Goal: Task Accomplishment & Management: Manage account settings

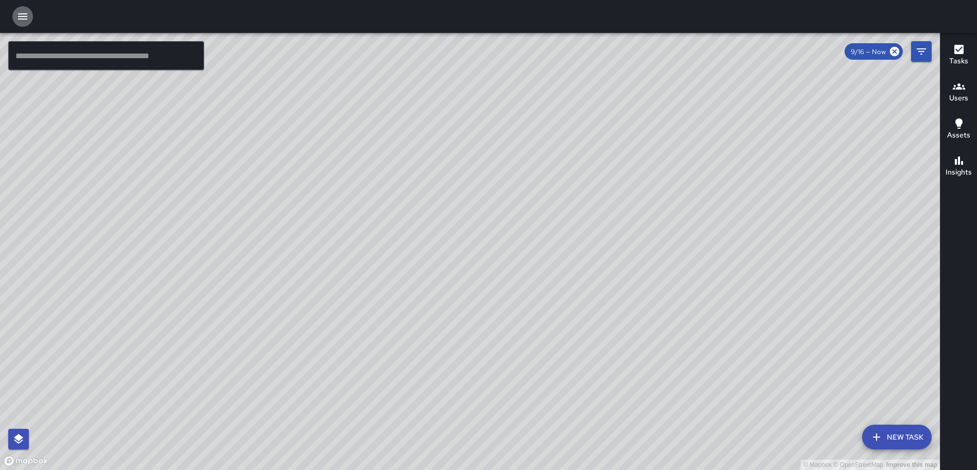
click at [24, 13] on icon "button" at bounding box center [22, 16] width 12 height 12
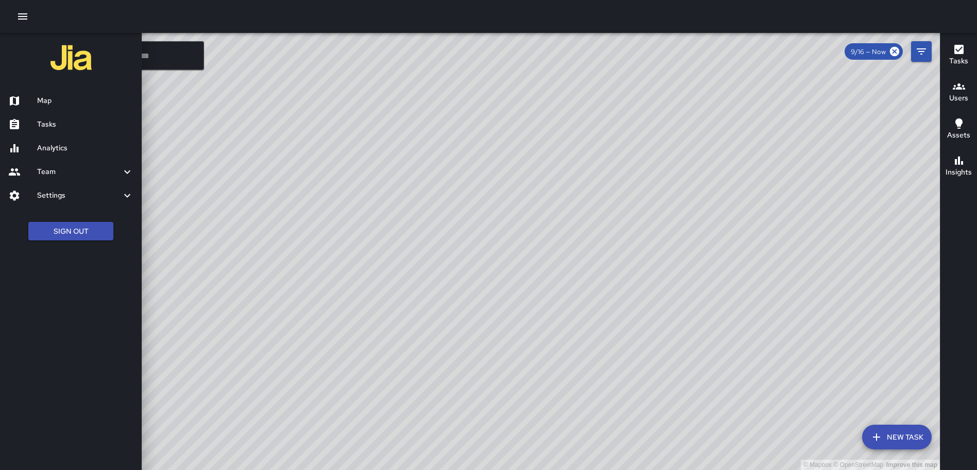
click at [64, 129] on h6 "Tasks" at bounding box center [85, 124] width 96 height 11
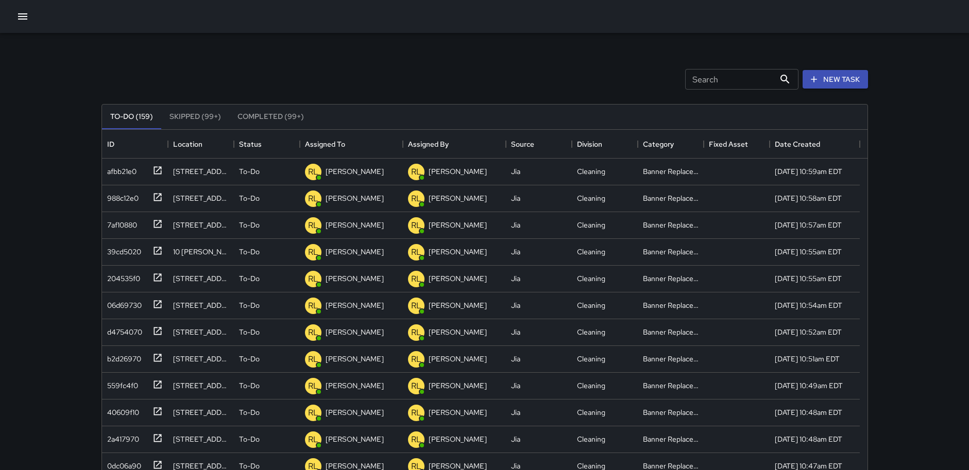
click at [23, 16] on icon "button" at bounding box center [22, 16] width 9 height 6
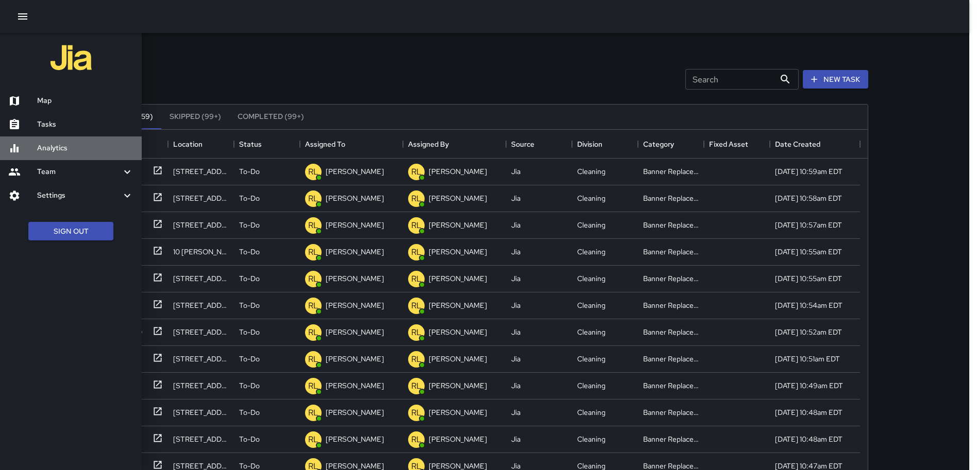
click at [49, 142] on div "Analytics" at bounding box center [71, 149] width 142 height 24
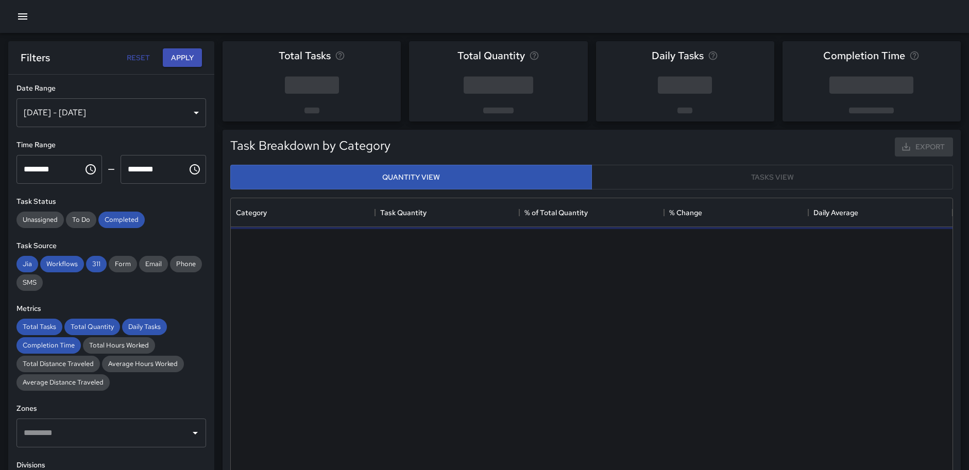
scroll to position [300, 714]
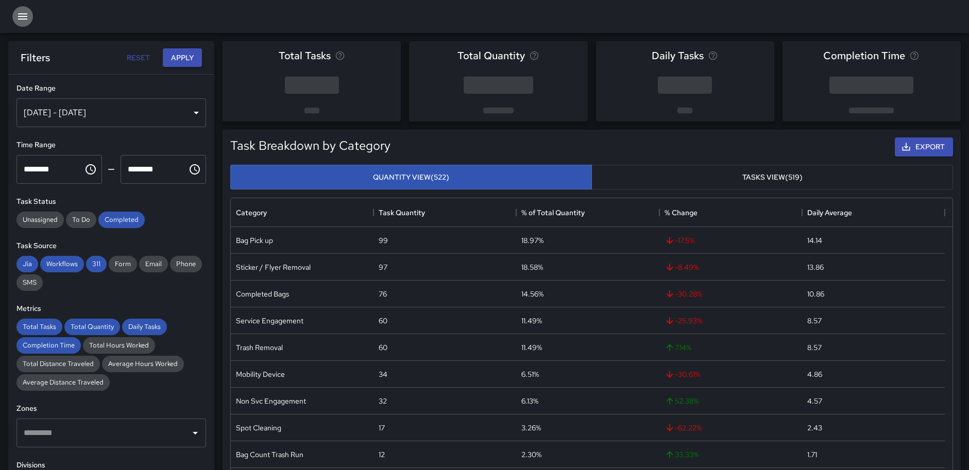
click at [22, 14] on icon "button" at bounding box center [22, 16] width 9 height 6
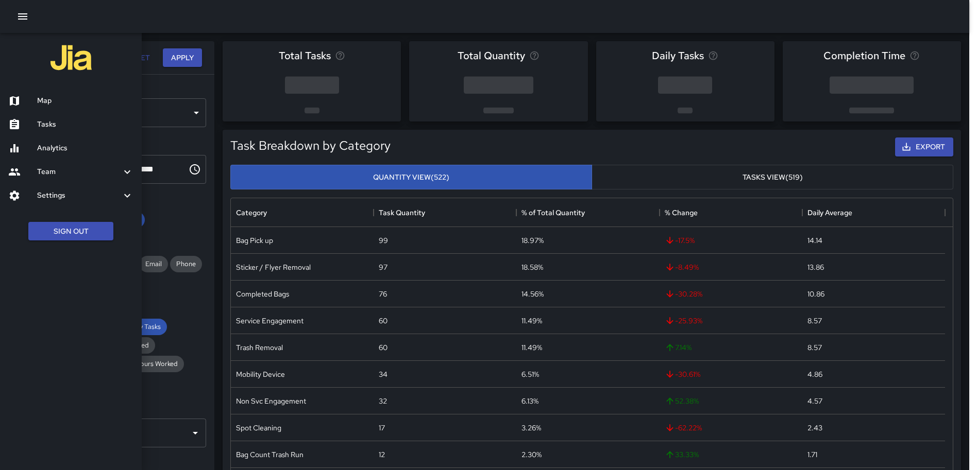
click at [486, 146] on div at bounding box center [488, 235] width 977 height 470
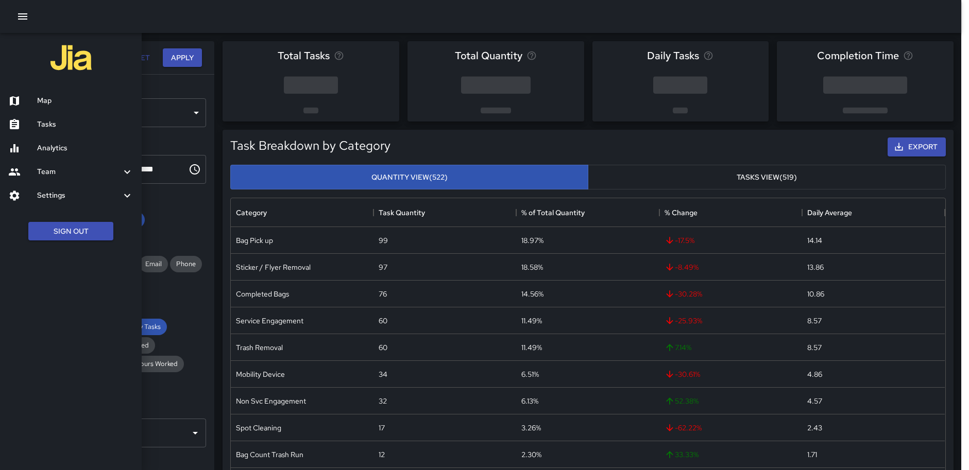
scroll to position [8, 8]
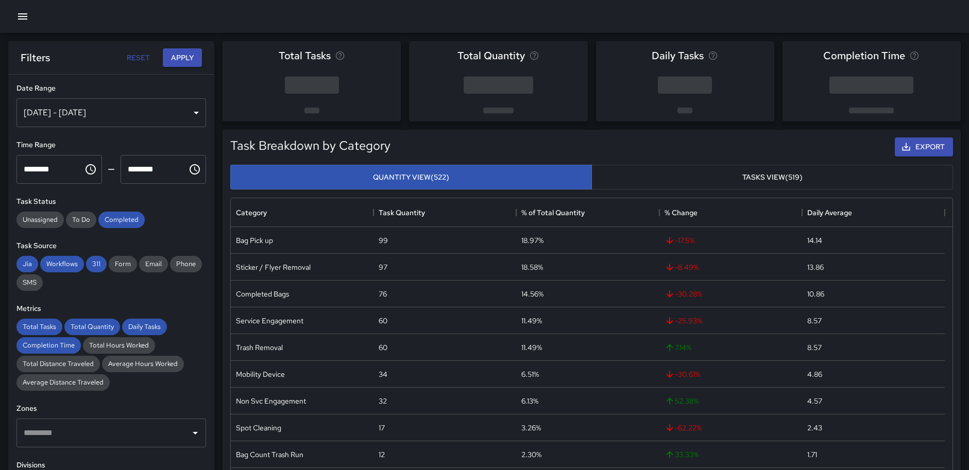
click at [91, 106] on div "[DATE] - [DATE]" at bounding box center [111, 112] width 190 height 29
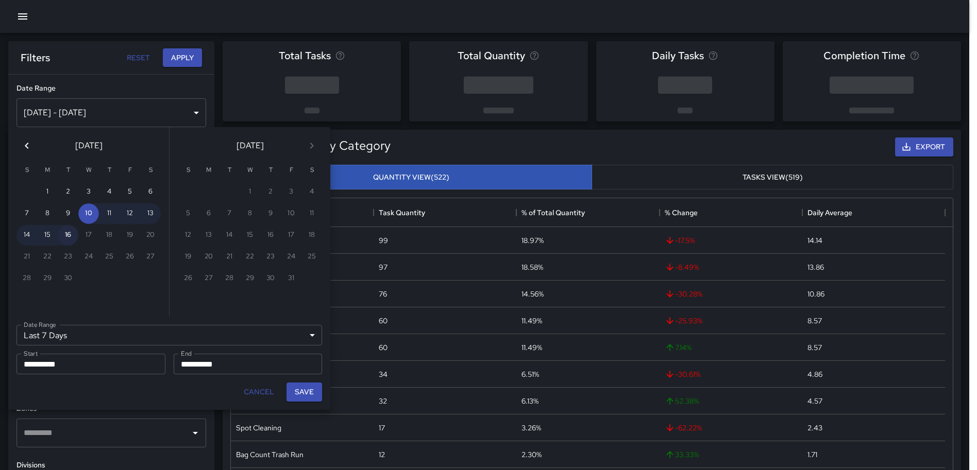
click at [69, 238] on button "16" at bounding box center [68, 235] width 21 height 21
type input "******"
type input "**********"
click at [69, 238] on button "16" at bounding box center [68, 235] width 21 height 21
click at [297, 393] on button "Save" at bounding box center [304, 392] width 36 height 19
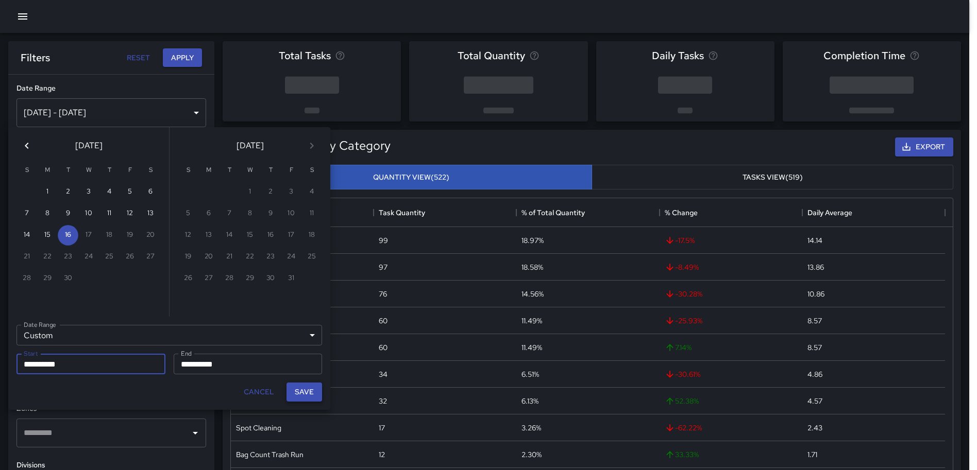
type input "**********"
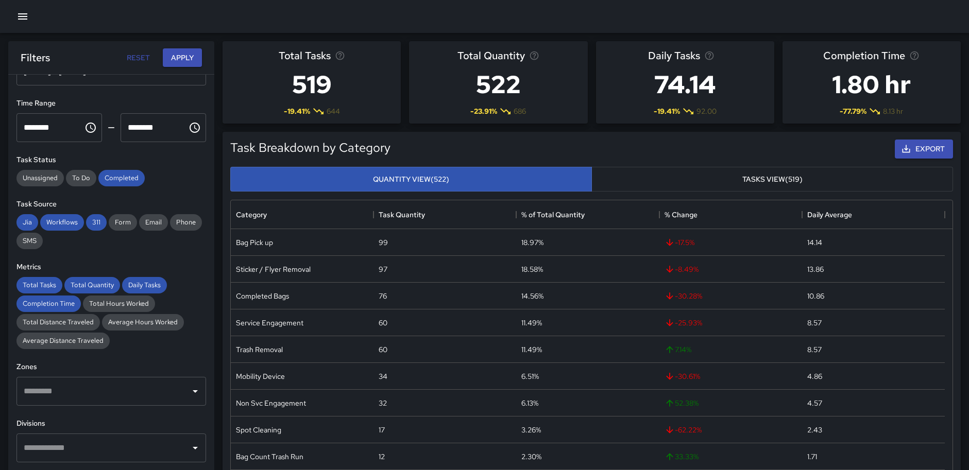
scroll to position [206, 0]
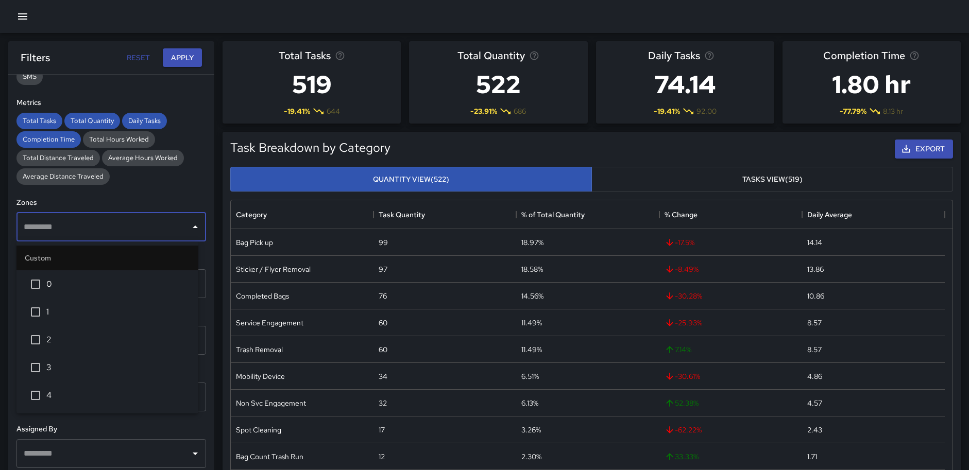
click at [104, 222] on input "text" at bounding box center [103, 227] width 165 height 20
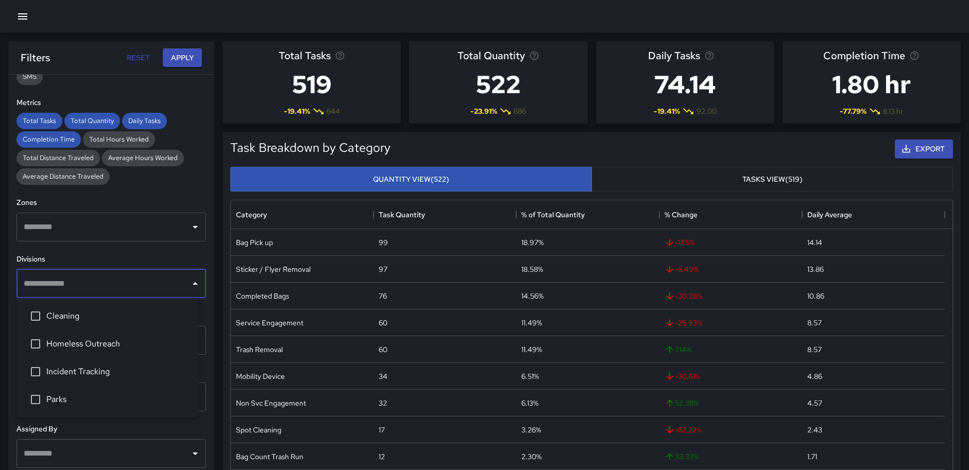
click at [85, 277] on input "text" at bounding box center [103, 284] width 165 height 20
click at [66, 317] on span "Cleaning" at bounding box center [118, 316] width 144 height 12
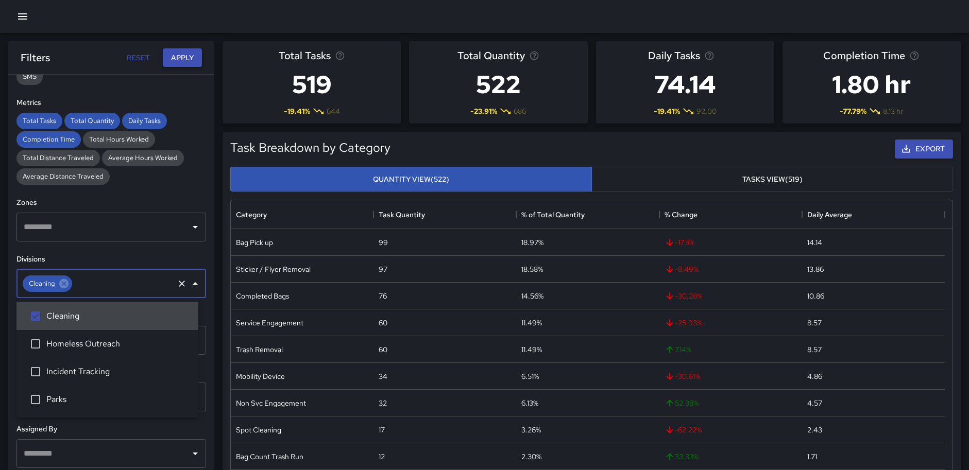
click at [186, 56] on button "Apply" at bounding box center [182, 57] width 39 height 19
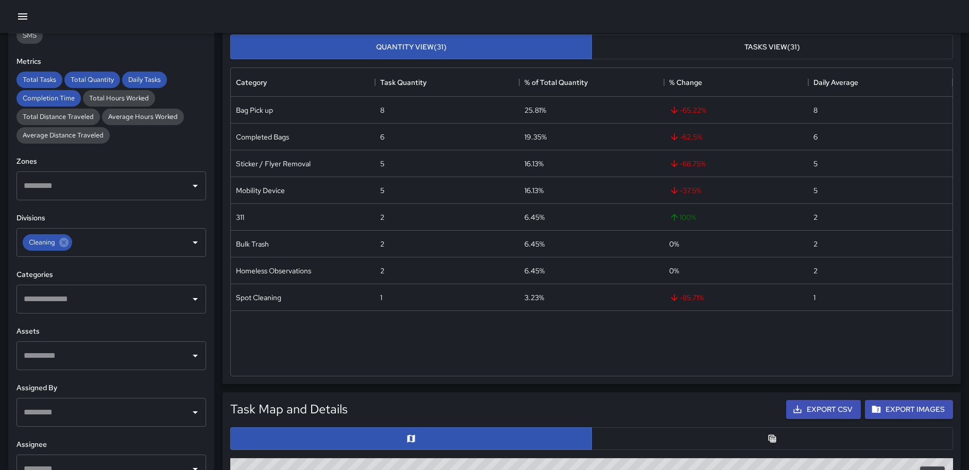
scroll to position [0, 0]
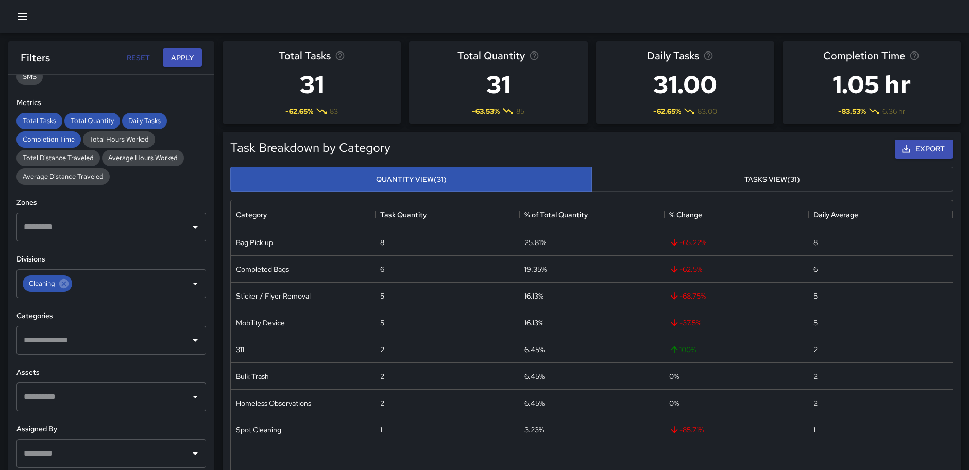
click at [106, 338] on input "text" at bounding box center [103, 341] width 165 height 20
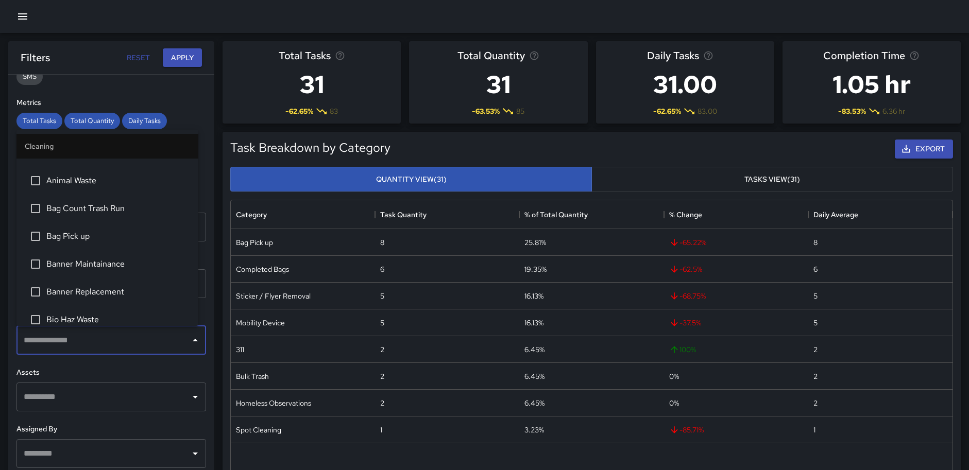
scroll to position [52, 0]
drag, startPoint x: 77, startPoint y: 281, endPoint x: 83, endPoint y: 279, distance: 7.0
click at [77, 280] on li "Banner Replacement" at bounding box center [107, 288] width 182 height 28
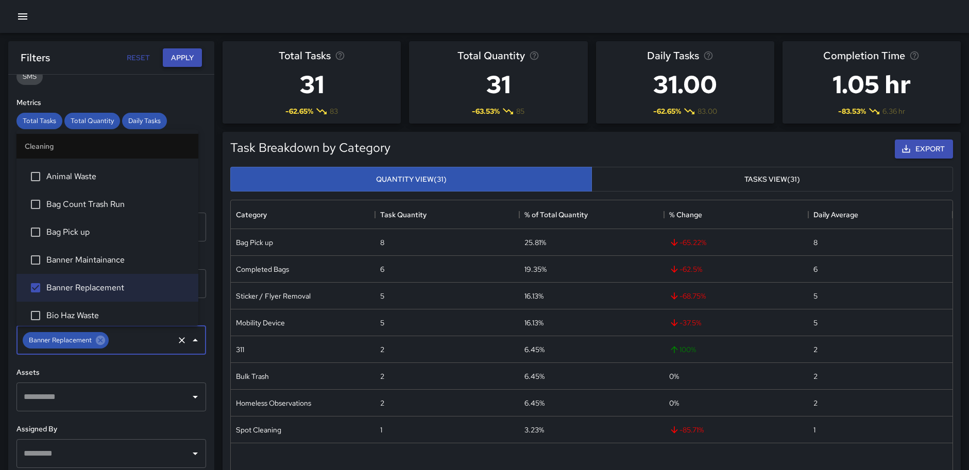
click at [173, 55] on button "Apply" at bounding box center [182, 57] width 39 height 19
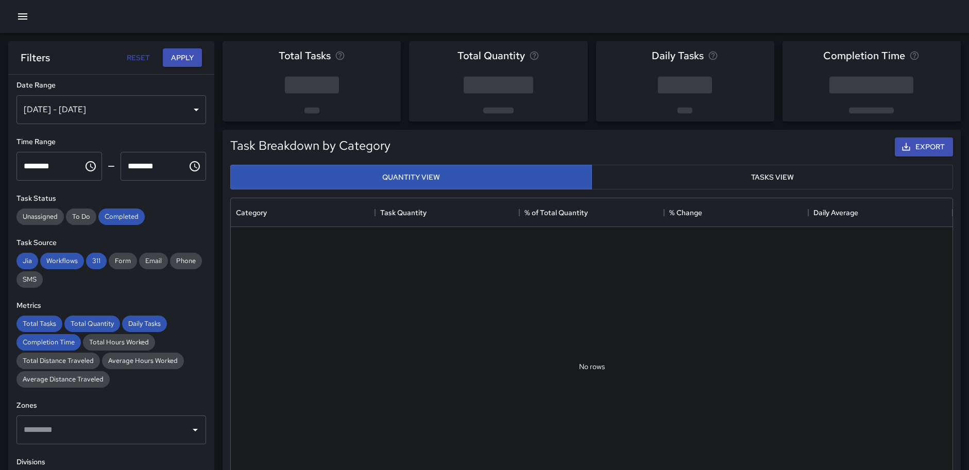
scroll to position [0, 0]
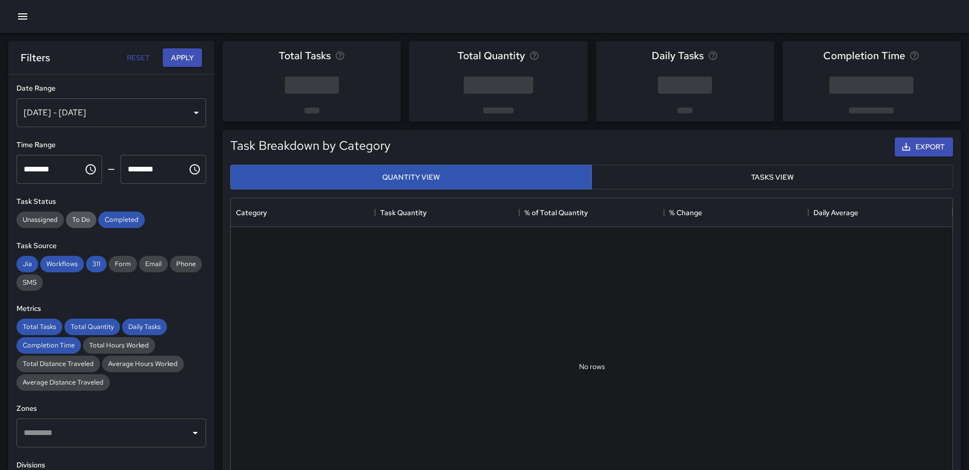
click at [83, 212] on div "To Do" at bounding box center [81, 220] width 30 height 16
click at [183, 52] on button "Apply" at bounding box center [182, 57] width 39 height 19
click at [133, 220] on span "Completed" at bounding box center [121, 219] width 46 height 9
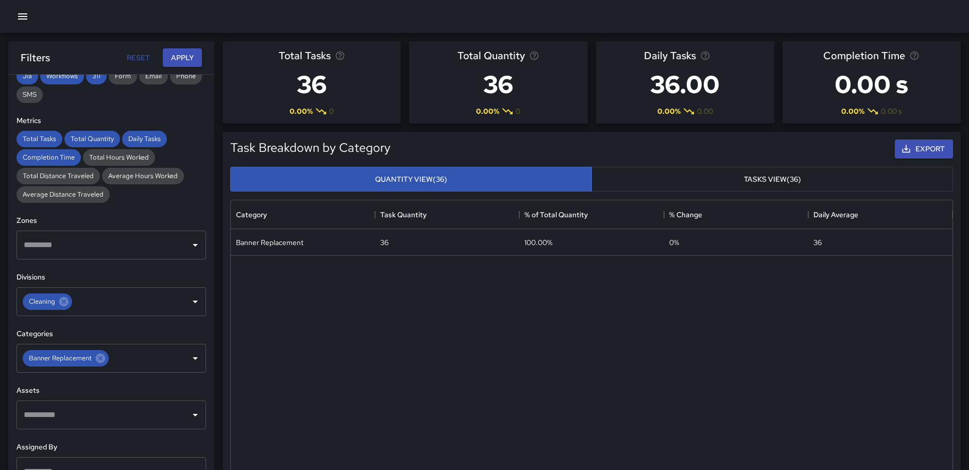
scroll to position [228, 0]
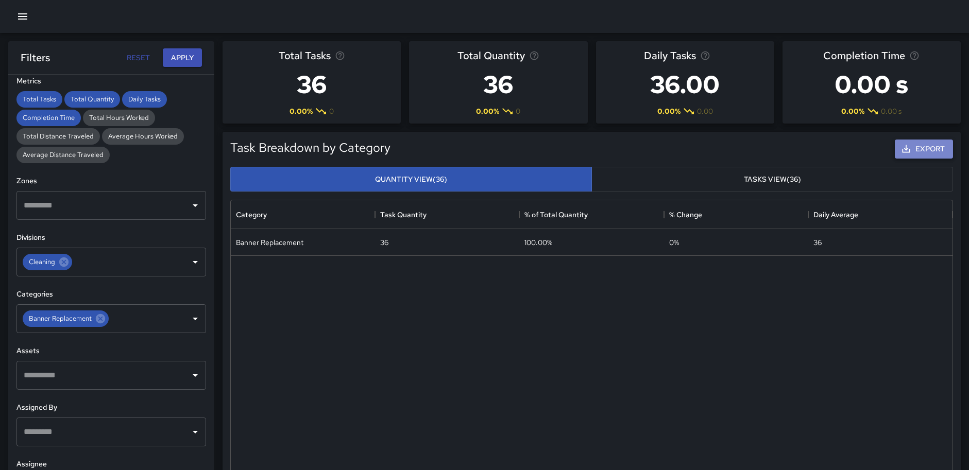
click at [917, 141] on button "Export" at bounding box center [924, 149] width 58 height 19
click at [762, 180] on button "Tasks View (36)" at bounding box center [773, 179] width 362 height 25
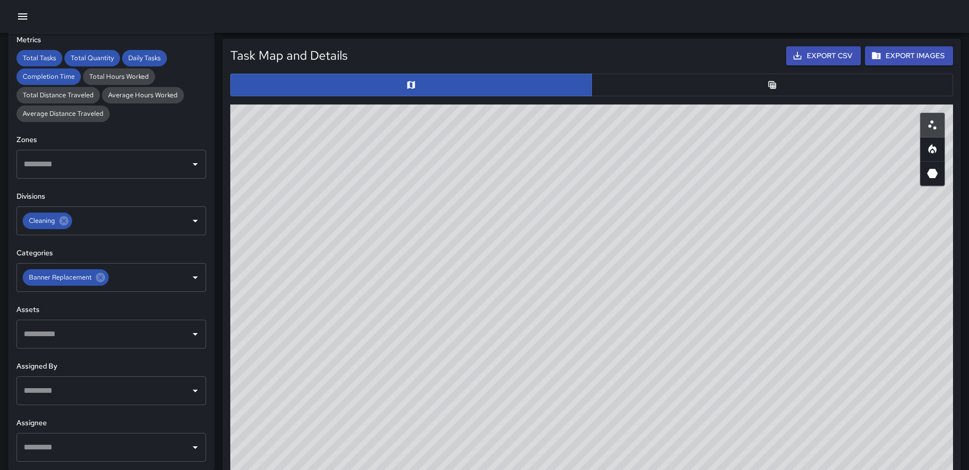
scroll to position [483, 0]
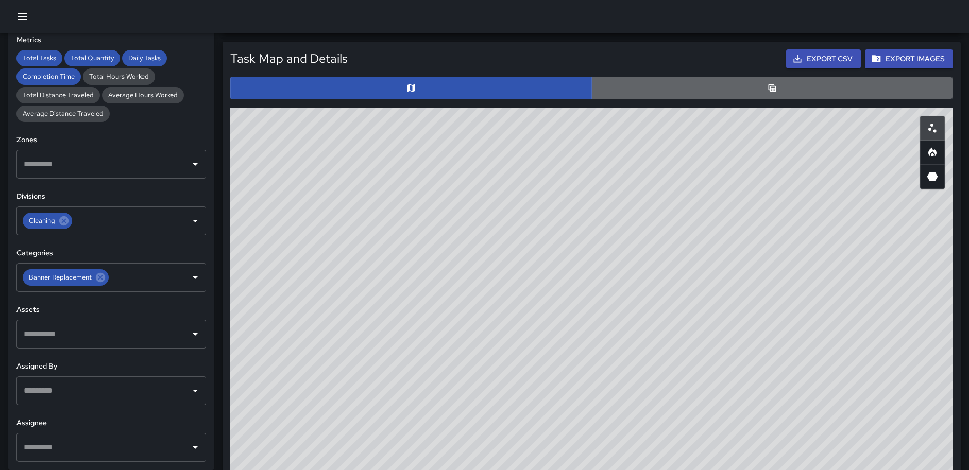
click at [790, 82] on button "button" at bounding box center [773, 88] width 362 height 23
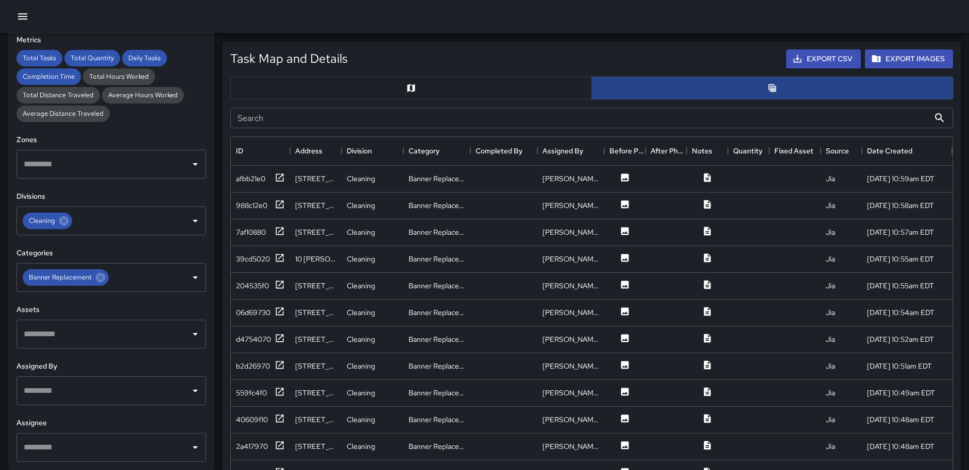
scroll to position [8, 8]
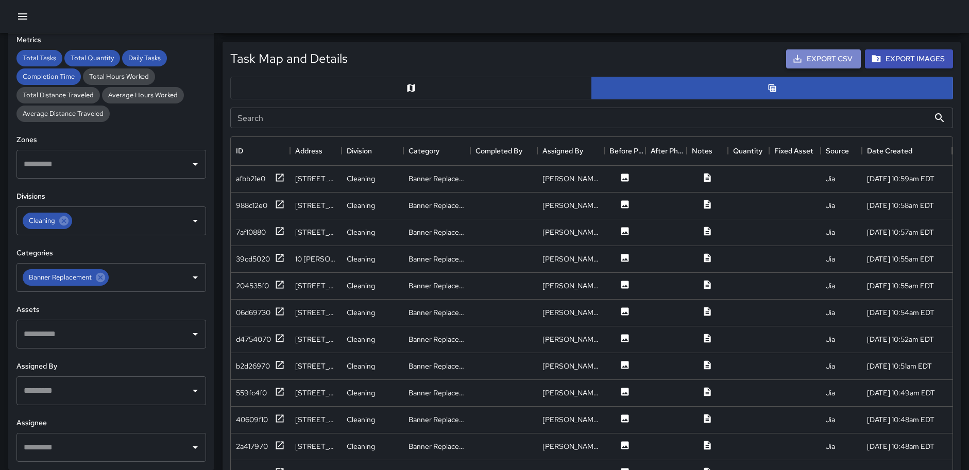
click at [817, 57] on button "Export CSV" at bounding box center [823, 58] width 75 height 19
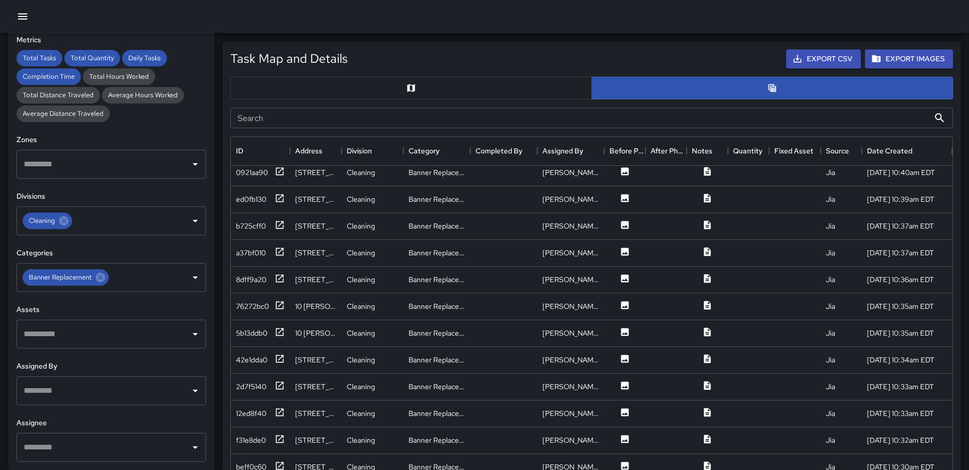
scroll to position [617, 0]
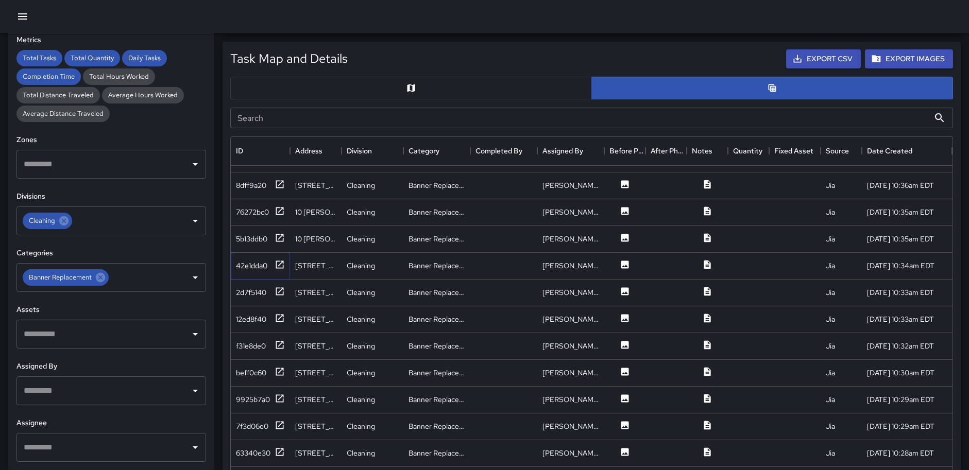
click at [278, 260] on icon at bounding box center [280, 265] width 10 height 10
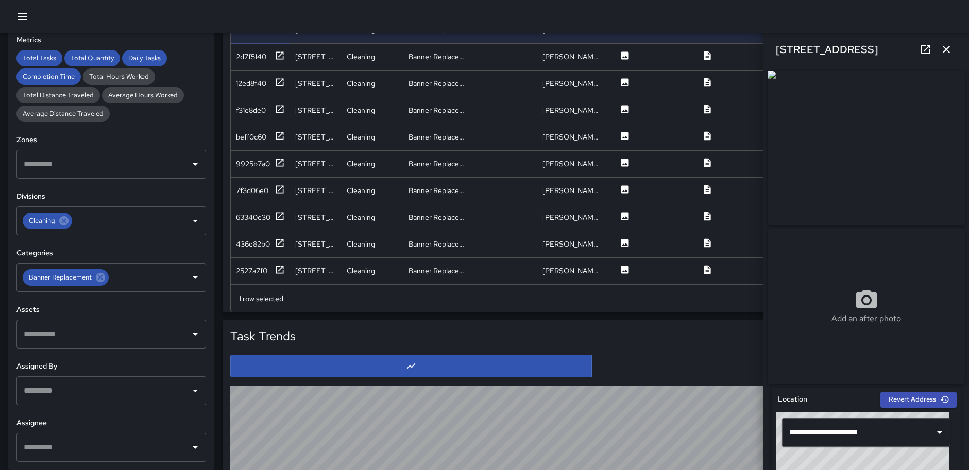
scroll to position [699, 0]
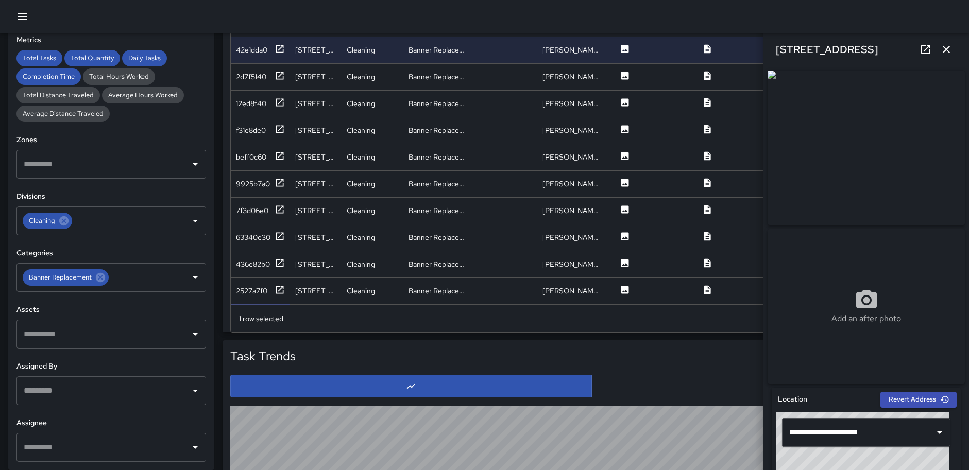
click at [279, 286] on icon at bounding box center [280, 290] width 8 height 8
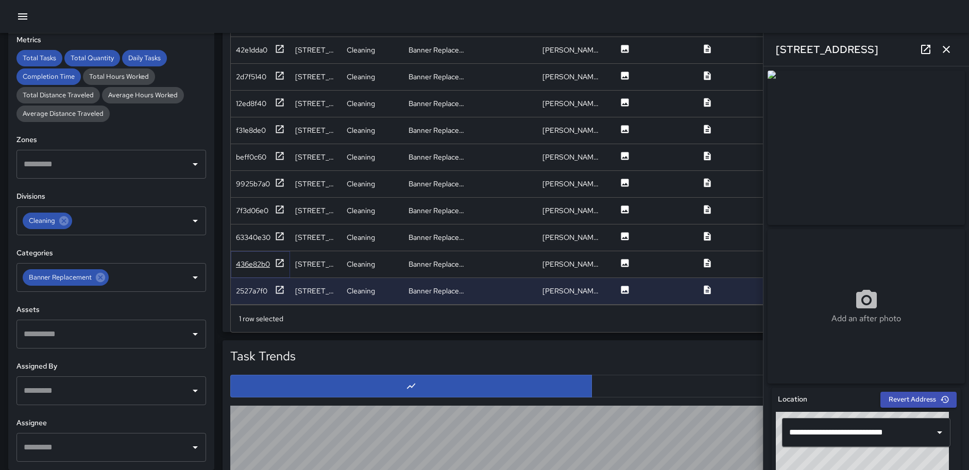
click at [279, 258] on icon at bounding box center [280, 263] width 10 height 10
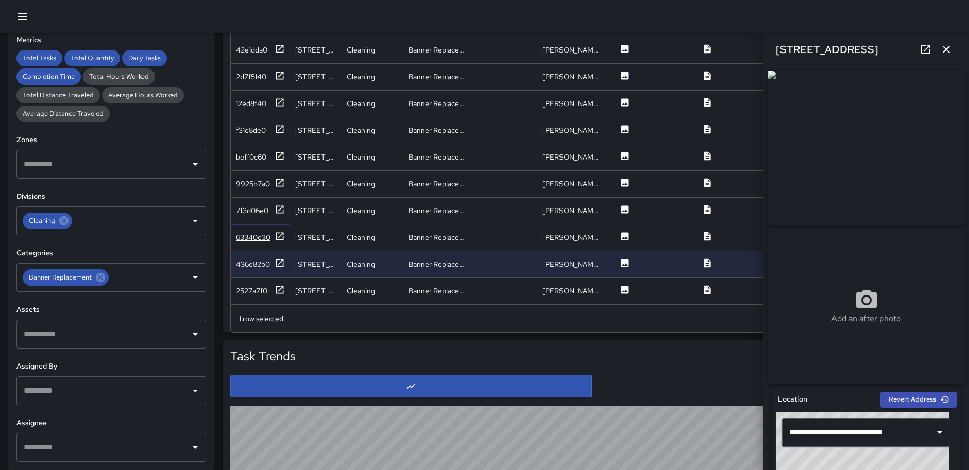
click at [278, 231] on icon at bounding box center [280, 236] width 10 height 10
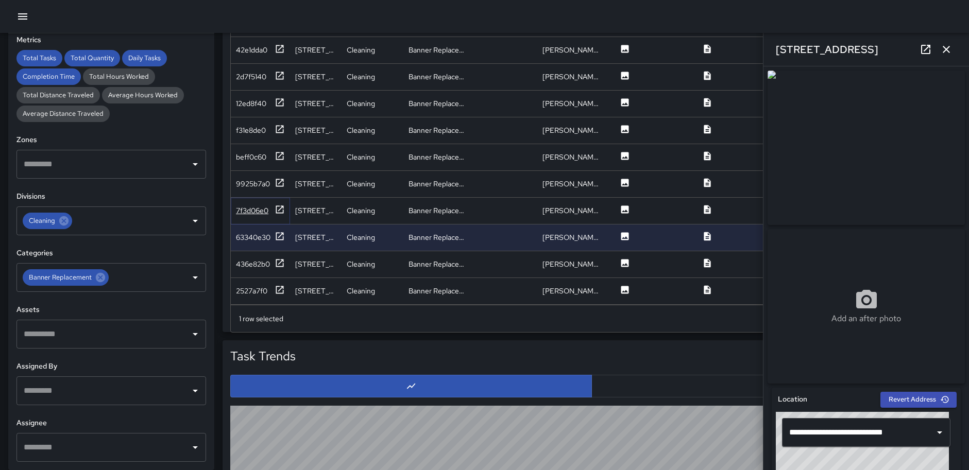
click at [273, 205] on div "7f3d06e0" at bounding box center [260, 211] width 49 height 13
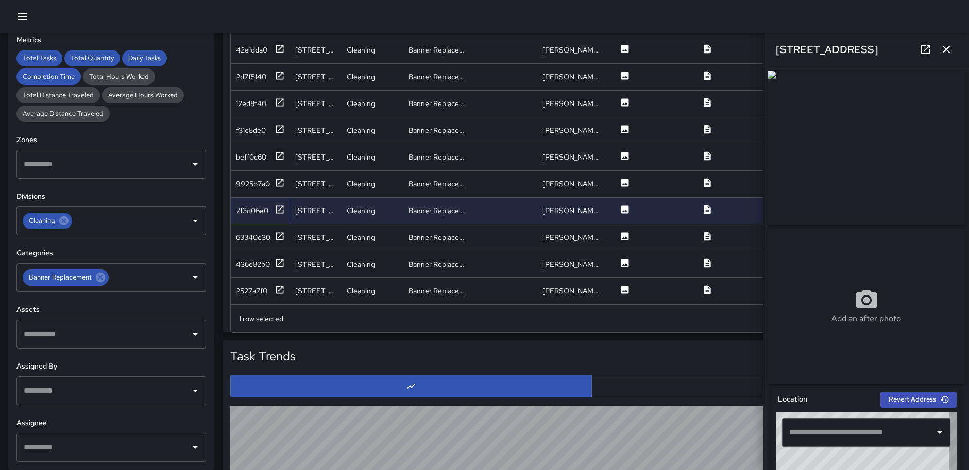
type input "**********"
click at [277, 178] on icon at bounding box center [280, 183] width 10 height 10
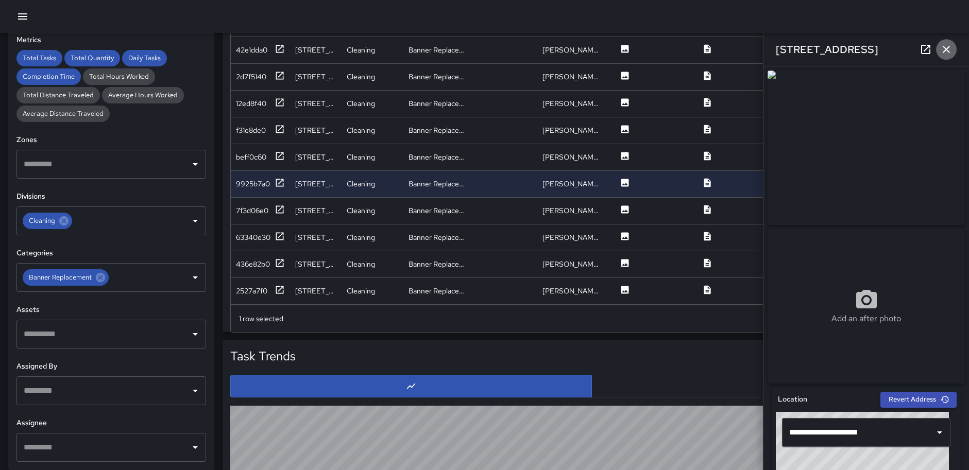
drag, startPoint x: 945, startPoint y: 47, endPoint x: 934, endPoint y: 57, distance: 15.3
click at [945, 47] on icon "button" at bounding box center [946, 49] width 12 height 12
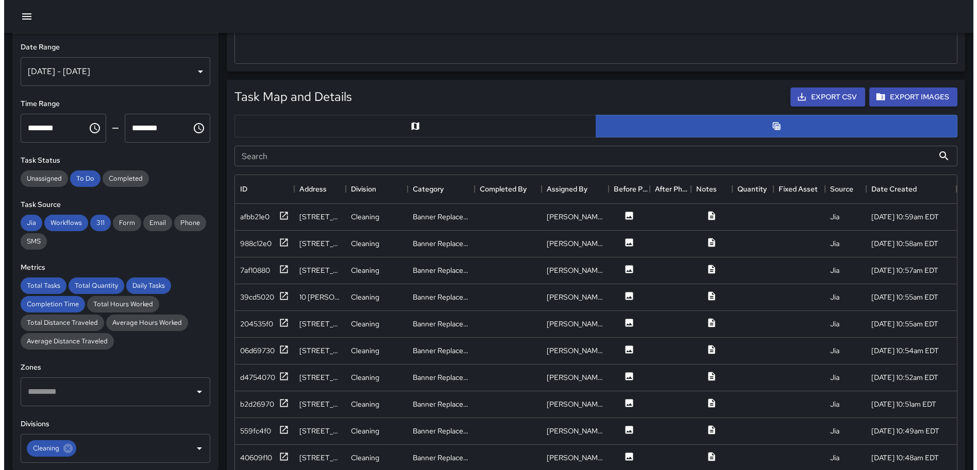
scroll to position [442, 0]
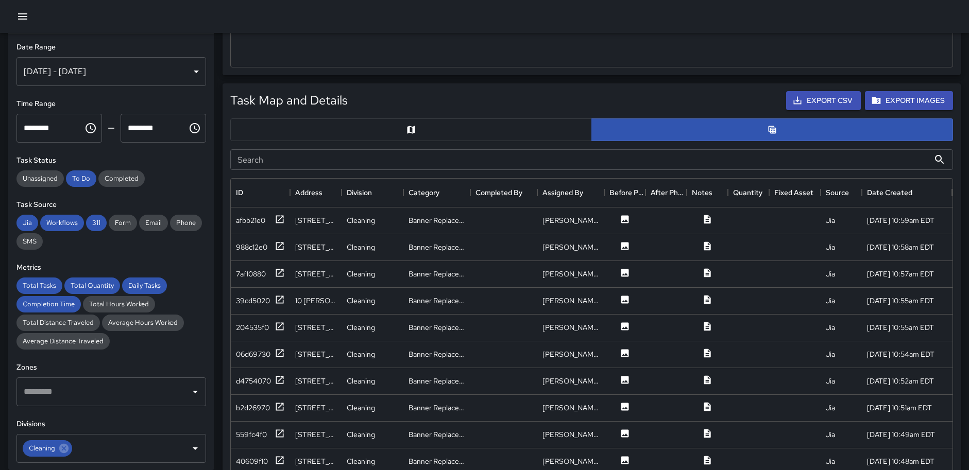
click at [23, 21] on icon "button" at bounding box center [22, 16] width 12 height 12
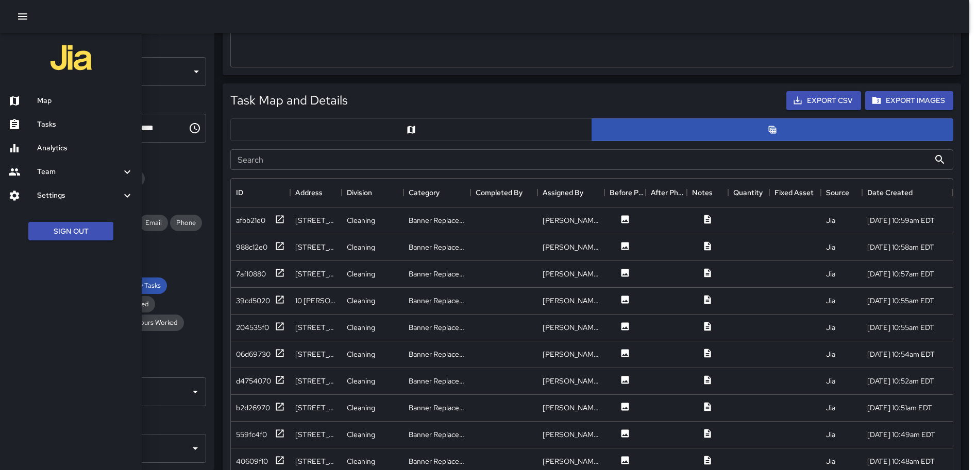
click at [49, 96] on h6 "Map" at bounding box center [85, 100] width 96 height 11
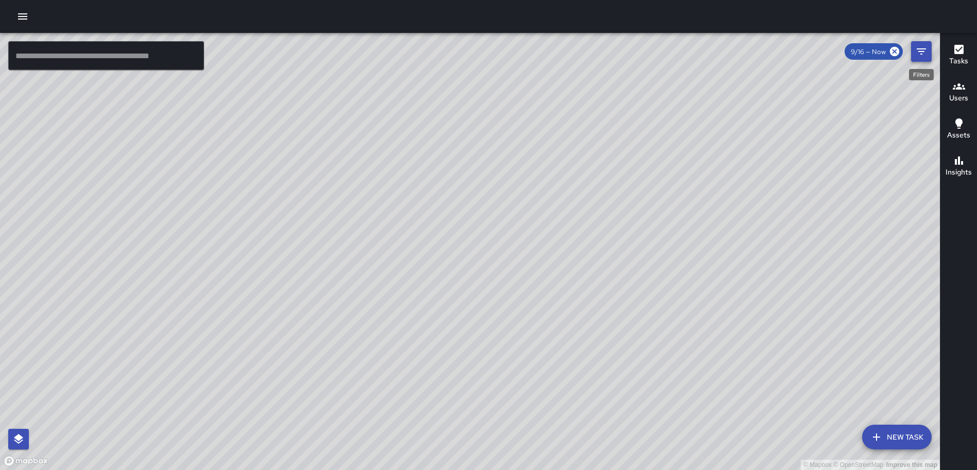
click at [919, 52] on icon "Filters" at bounding box center [921, 51] width 9 height 6
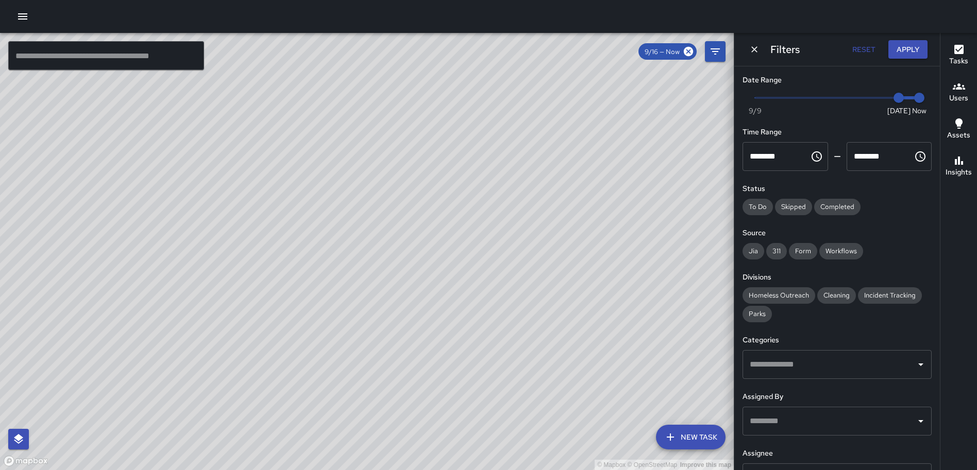
click at [826, 205] on span "Completed" at bounding box center [837, 207] width 46 height 9
click at [903, 43] on button "Apply" at bounding box center [907, 49] width 39 height 19
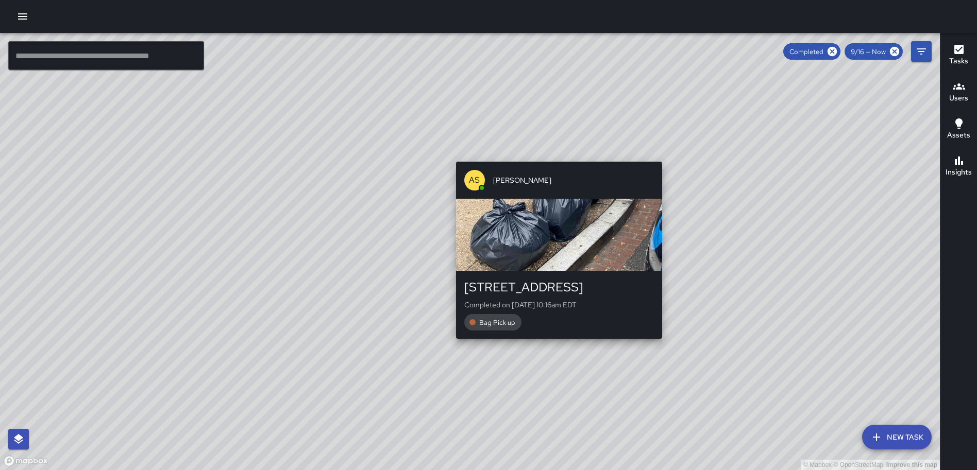
click at [555, 156] on div "© Mapbox © OpenStreetMap Improve this map AS [PERSON_NAME] [STREET_ADDRESS] Com…" at bounding box center [470, 251] width 940 height 437
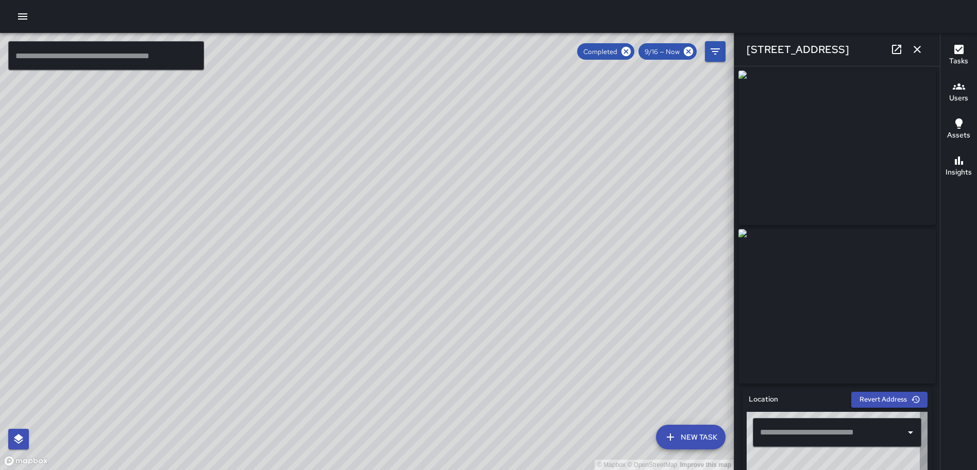
type input "**********"
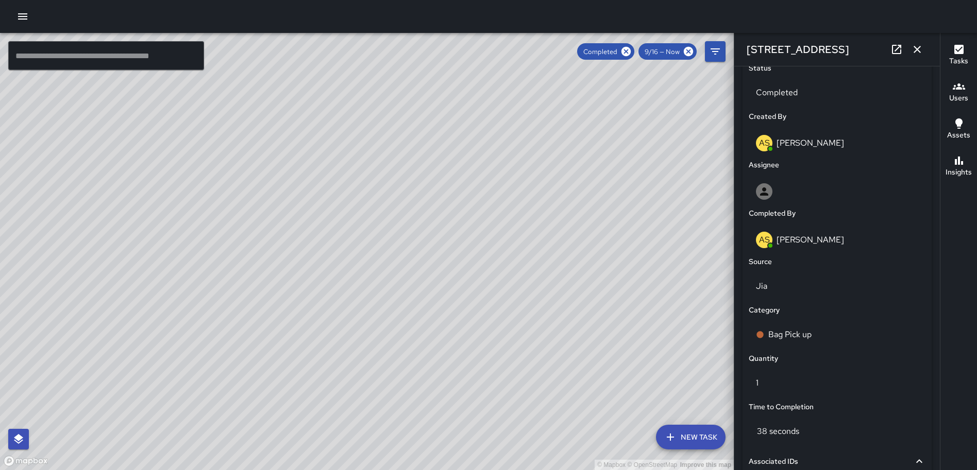
scroll to position [643, 0]
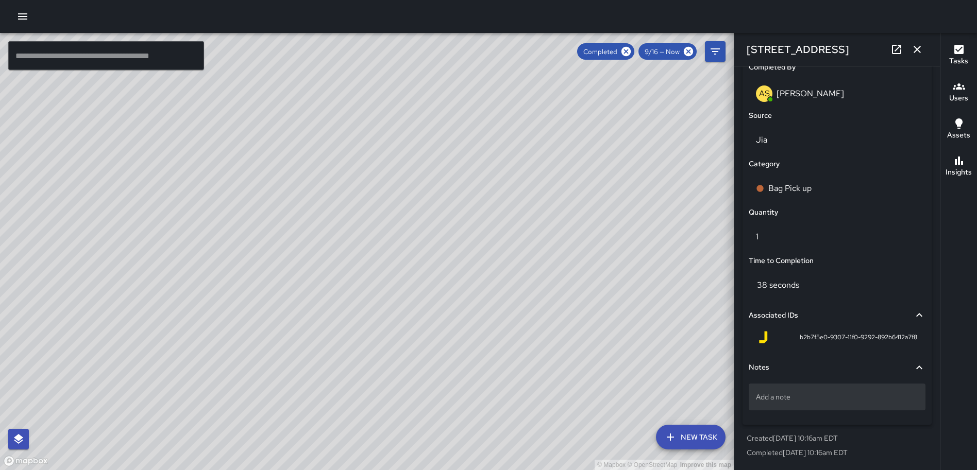
click at [831, 402] on p "Add a note" at bounding box center [837, 397] width 162 height 10
type textarea "*****"
click at [919, 50] on icon "button" at bounding box center [917, 49] width 7 height 7
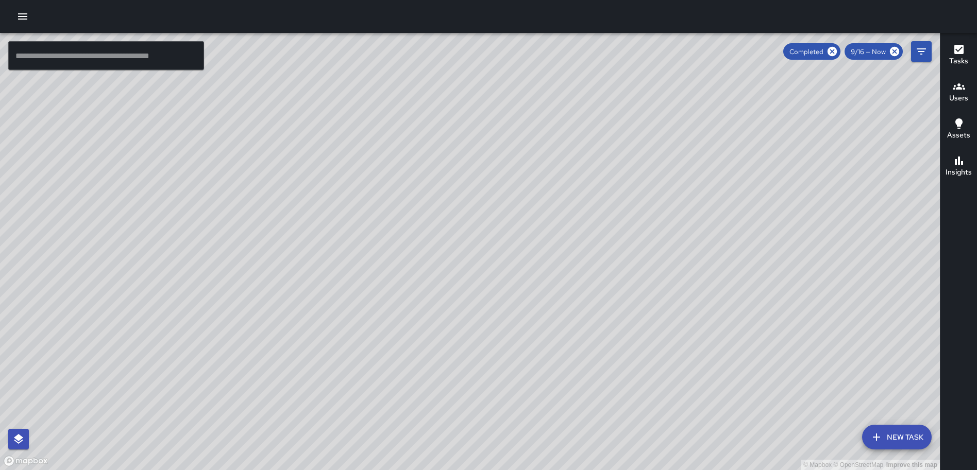
click at [840, 434] on div "© Mapbox © OpenStreetMap Improve this map AS [PERSON_NAME] [STREET_ADDRESS] Com…" at bounding box center [470, 251] width 940 height 437
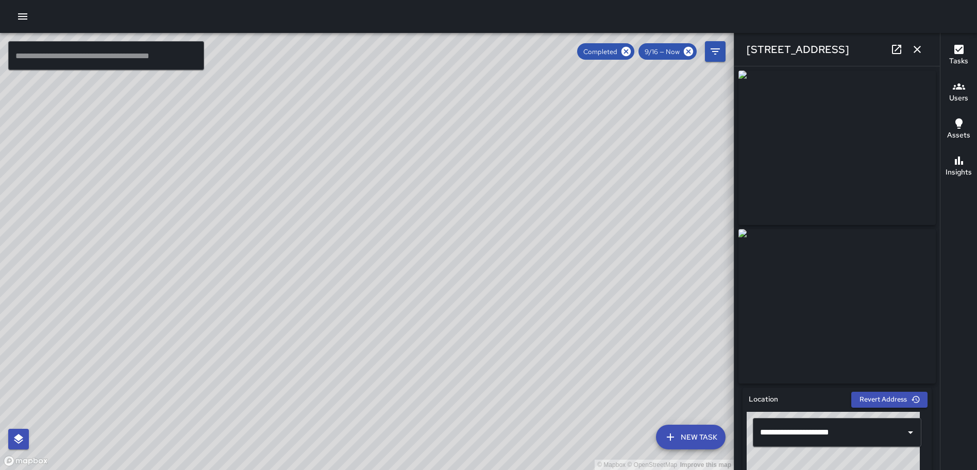
type input "**********"
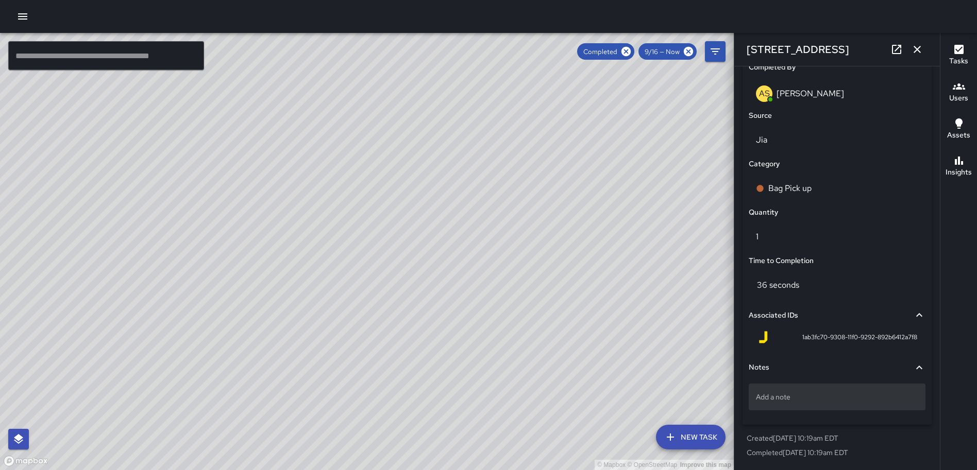
click at [769, 390] on div "Add a note" at bounding box center [837, 397] width 177 height 27
type textarea "*****"
click at [915, 47] on icon "button" at bounding box center [917, 49] width 7 height 7
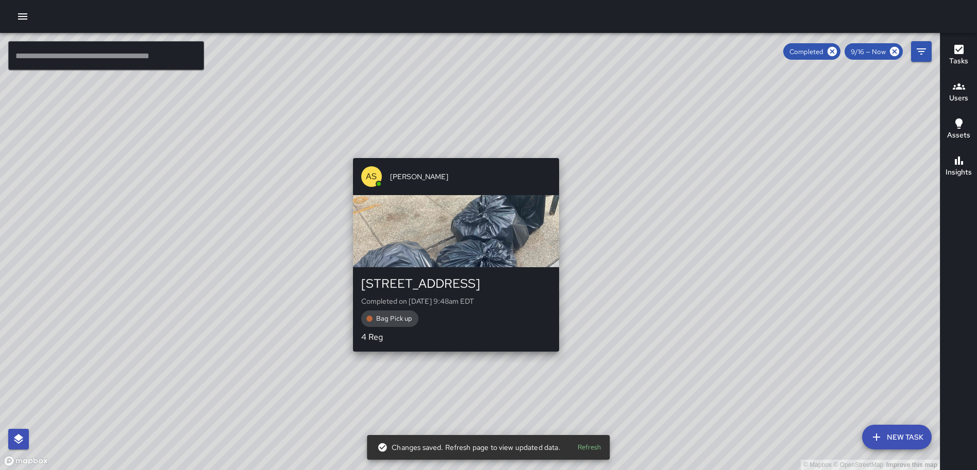
click at [450, 339] on p "4 Reg" at bounding box center [456, 337] width 190 height 12
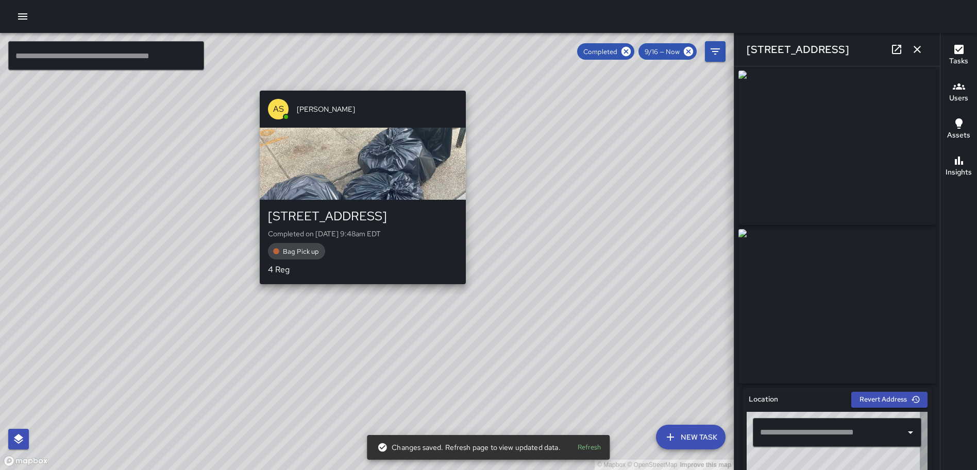
type input "**********"
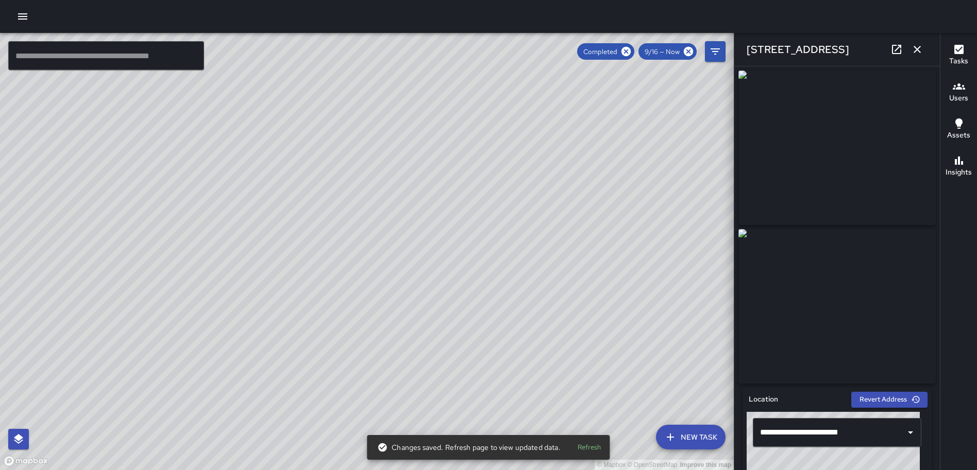
click at [919, 46] on icon "button" at bounding box center [917, 49] width 12 height 12
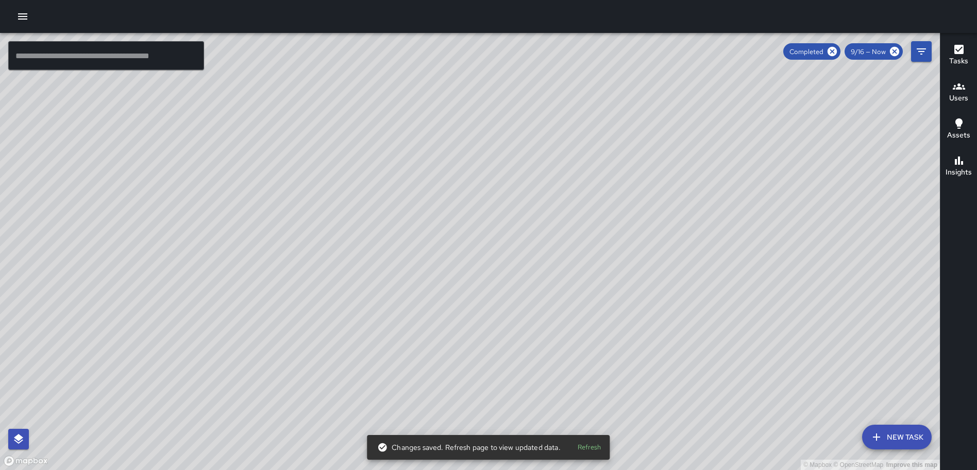
drag, startPoint x: 393, startPoint y: 314, endPoint x: 496, endPoint y: 209, distance: 146.8
click at [496, 209] on div "© Mapbox © OpenStreetMap Improve this map" at bounding box center [470, 251] width 940 height 437
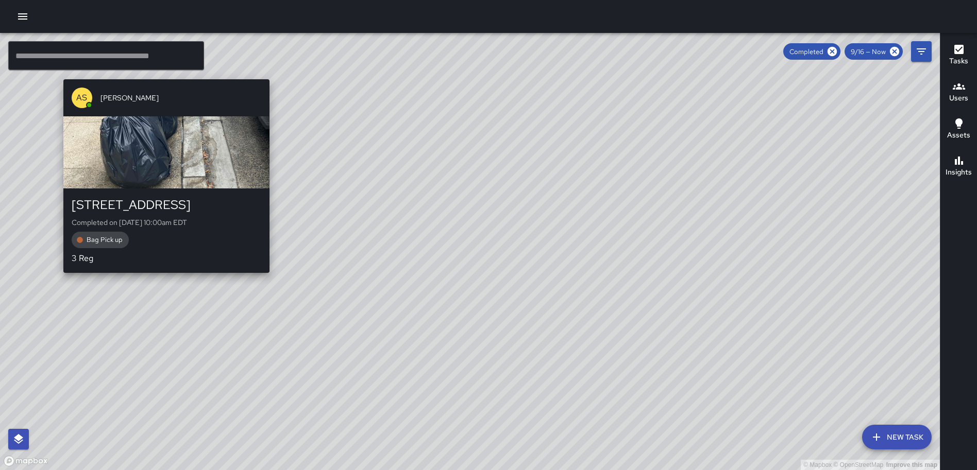
click at [163, 295] on div "© Mapbox © OpenStreetMap Improve this map AS [PERSON_NAME] [STREET_ADDRESS] Com…" at bounding box center [470, 251] width 940 height 437
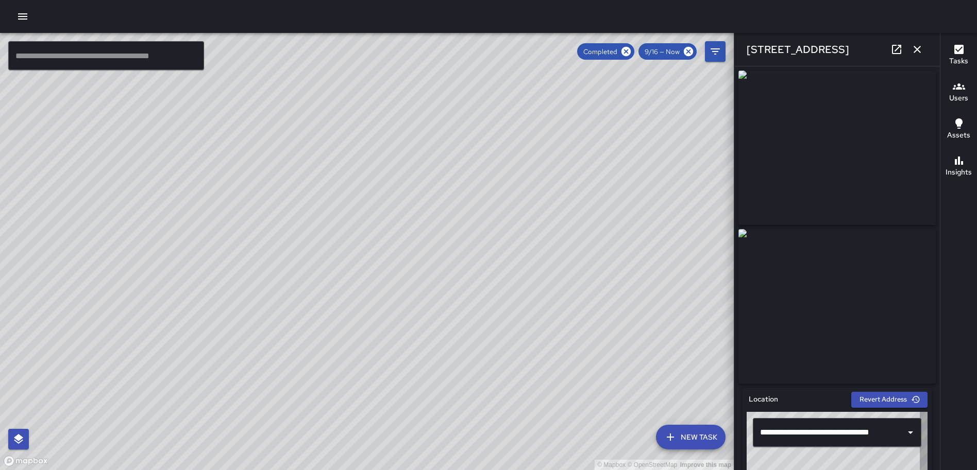
type input "**********"
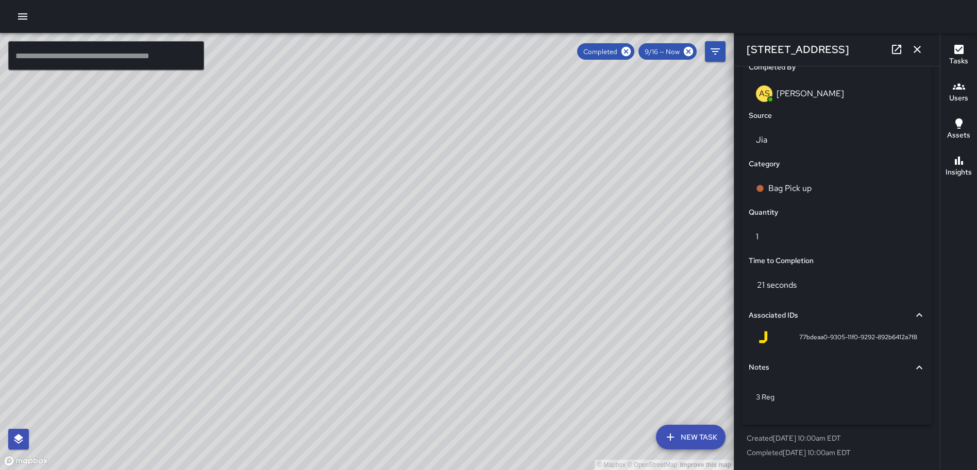
click at [913, 42] on button "button" at bounding box center [917, 49] width 21 height 21
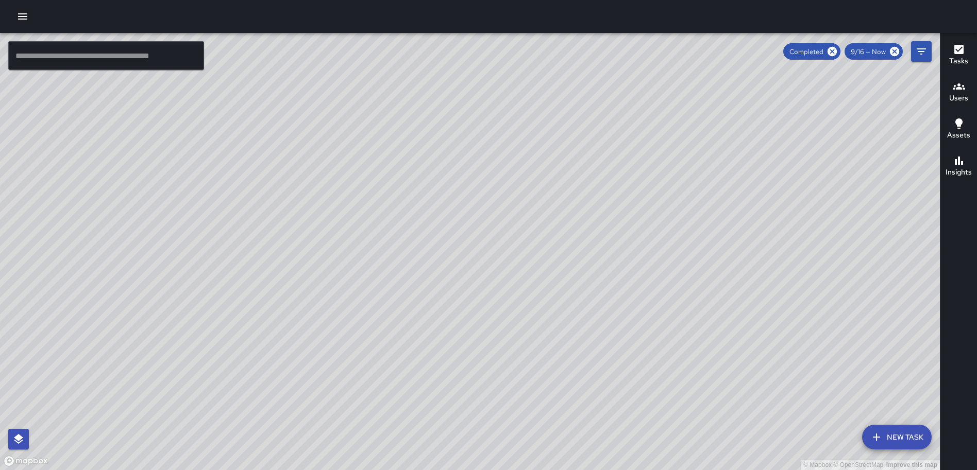
drag, startPoint x: 664, startPoint y: 275, endPoint x: 582, endPoint y: 189, distance: 118.4
click at [583, 191] on div "© Mapbox © OpenStreetMap Improve this map" at bounding box center [470, 251] width 940 height 437
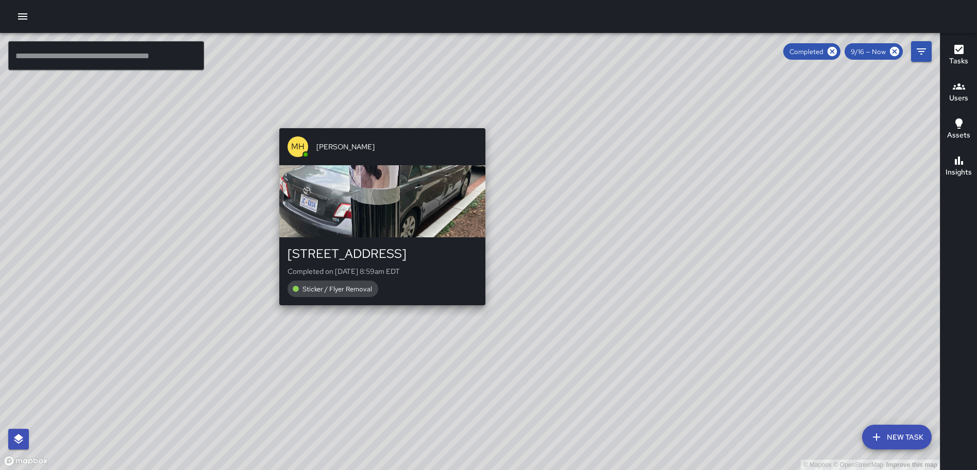
click at [377, 311] on div "© Mapbox © OpenStreetMap Improve this map MH [PERSON_NAME] [STREET_ADDRESS] Com…" at bounding box center [470, 251] width 940 height 437
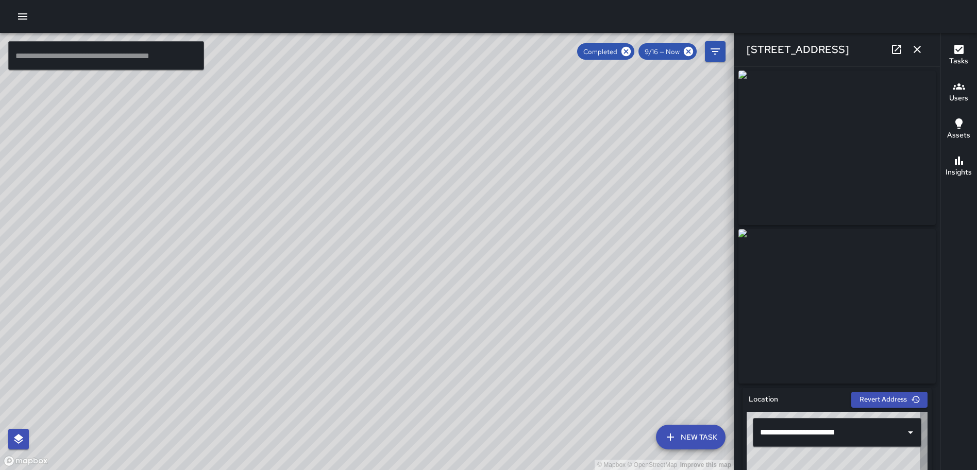
type input "**********"
click at [919, 47] on icon "button" at bounding box center [917, 49] width 12 height 12
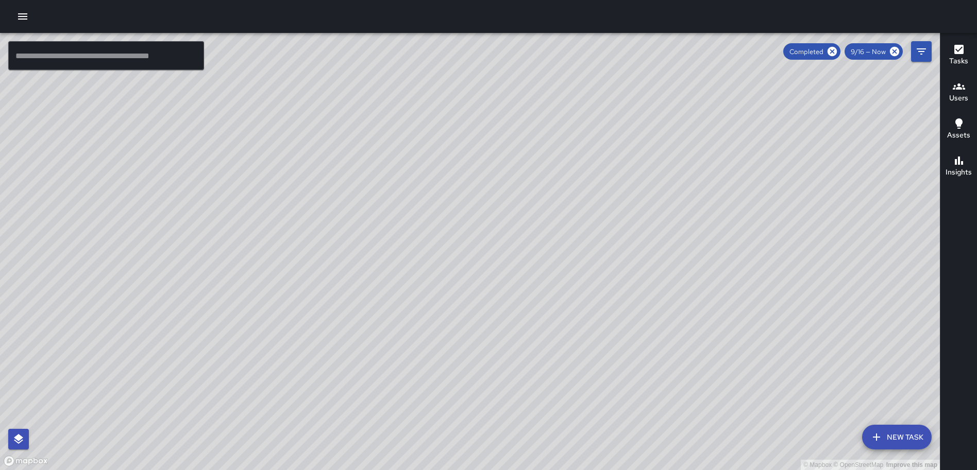
drag, startPoint x: 835, startPoint y: 309, endPoint x: 561, endPoint y: 193, distance: 297.8
click at [551, 198] on div "© Mapbox © OpenStreetMap Improve this map" at bounding box center [470, 251] width 940 height 437
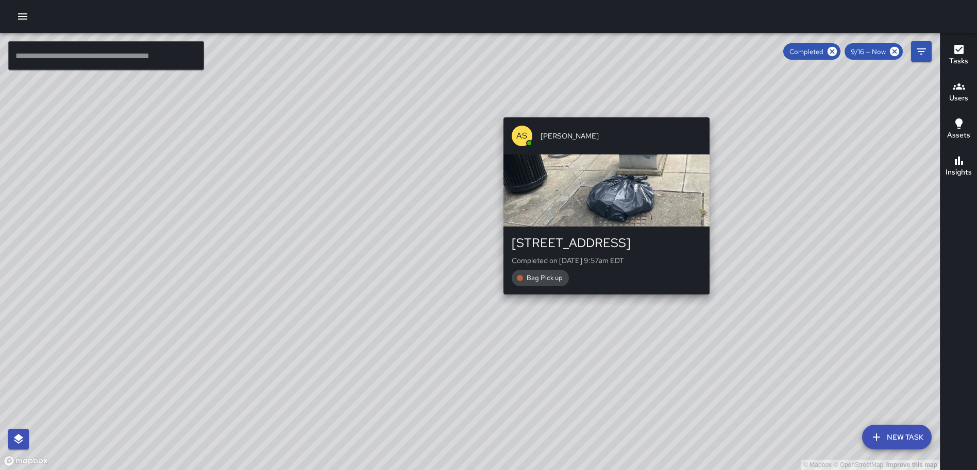
click at [603, 300] on div "© Mapbox © OpenStreetMap Improve this map AS [PERSON_NAME] [STREET_ADDRESS] Com…" at bounding box center [470, 251] width 940 height 437
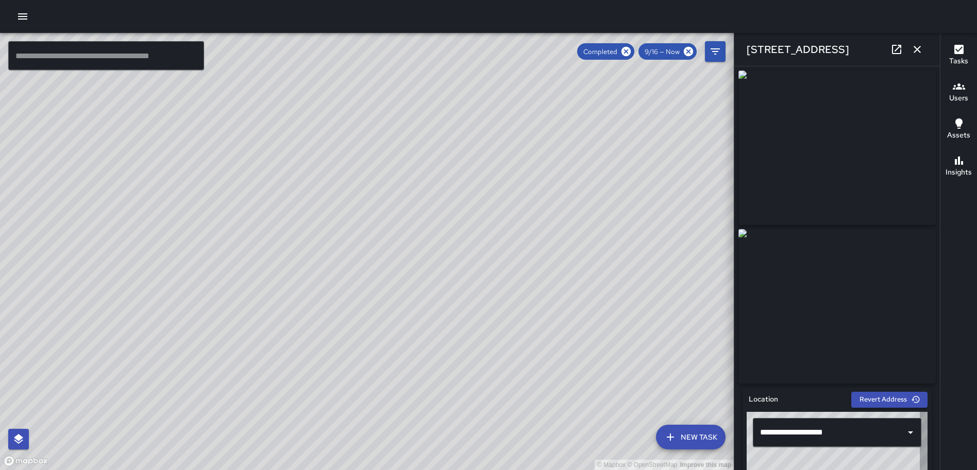
type input "**********"
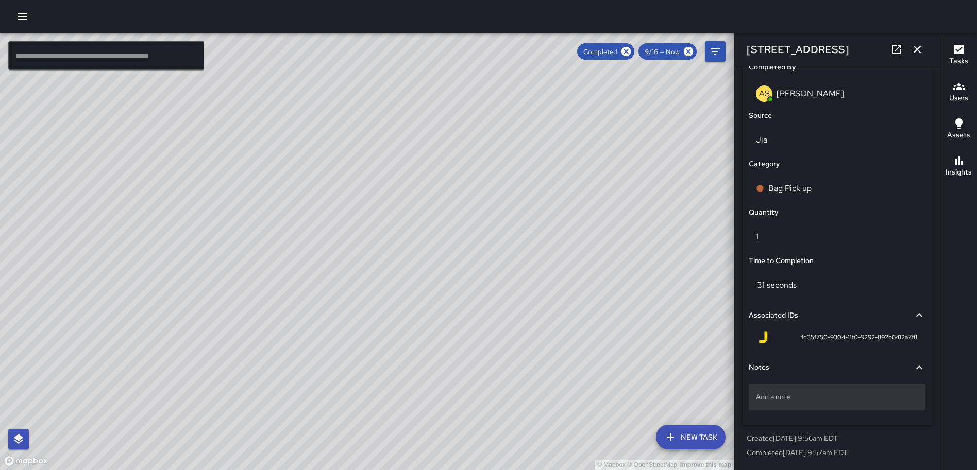
click at [797, 394] on p "Add a note" at bounding box center [837, 397] width 162 height 10
type textarea "*****"
click at [914, 43] on icon "button" at bounding box center [917, 49] width 12 height 12
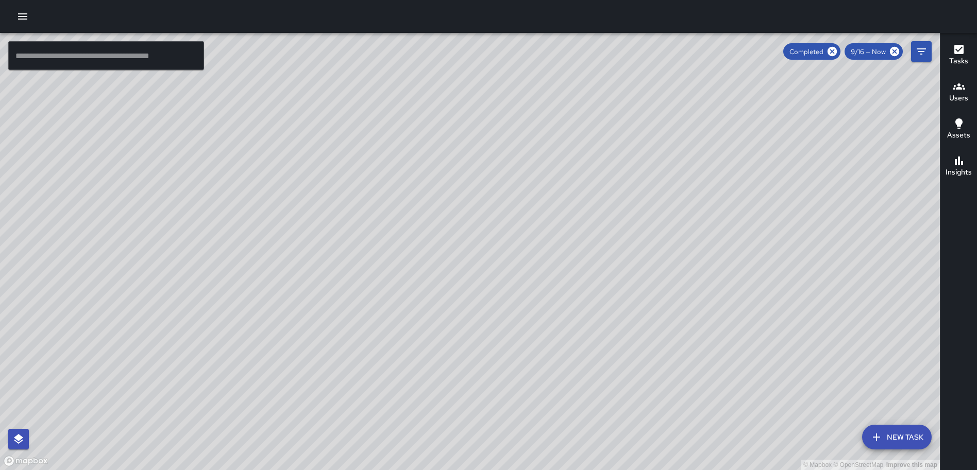
drag, startPoint x: 585, startPoint y: 327, endPoint x: 505, endPoint y: 365, distance: 88.7
click at [507, 369] on div "© Mapbox © OpenStreetMap Improve this map" at bounding box center [470, 251] width 940 height 437
drag, startPoint x: 646, startPoint y: 196, endPoint x: 588, endPoint y: 245, distance: 75.3
click at [539, 340] on div "© Mapbox © OpenStreetMap Improve this map" at bounding box center [470, 251] width 940 height 437
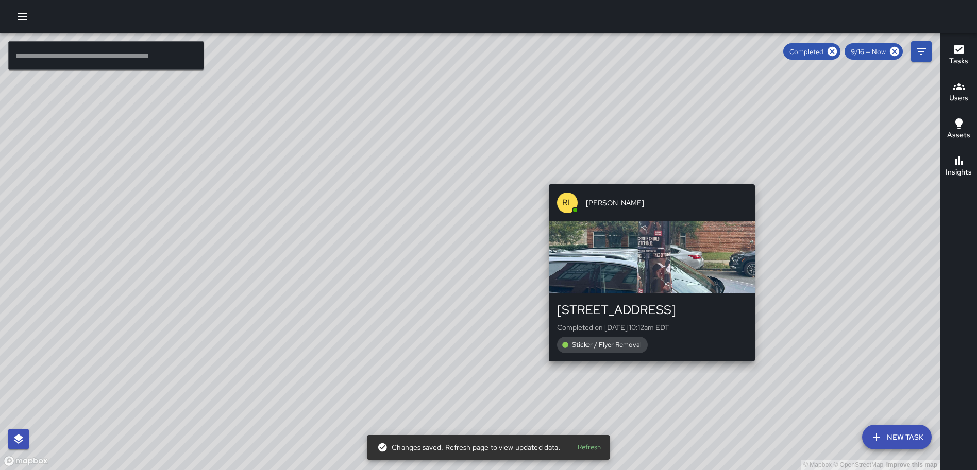
click at [647, 176] on div "© Mapbox © OpenStreetMap Improve this map [PERSON_NAME] [STREET_ADDRESS] Comple…" at bounding box center [470, 251] width 940 height 437
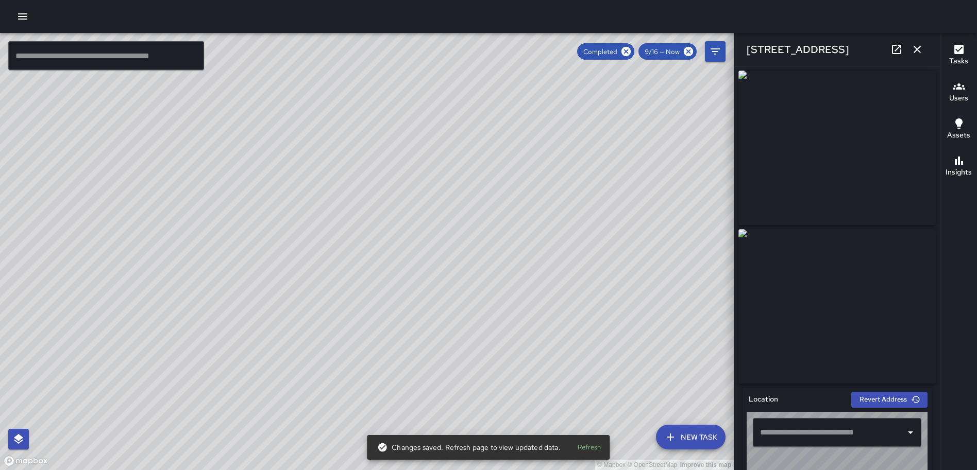
type input "**********"
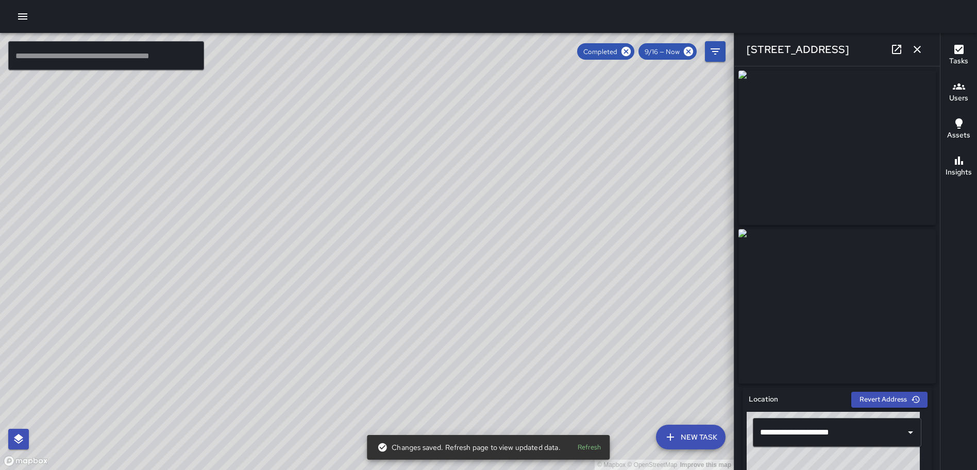
click at [912, 46] on icon "button" at bounding box center [917, 49] width 12 height 12
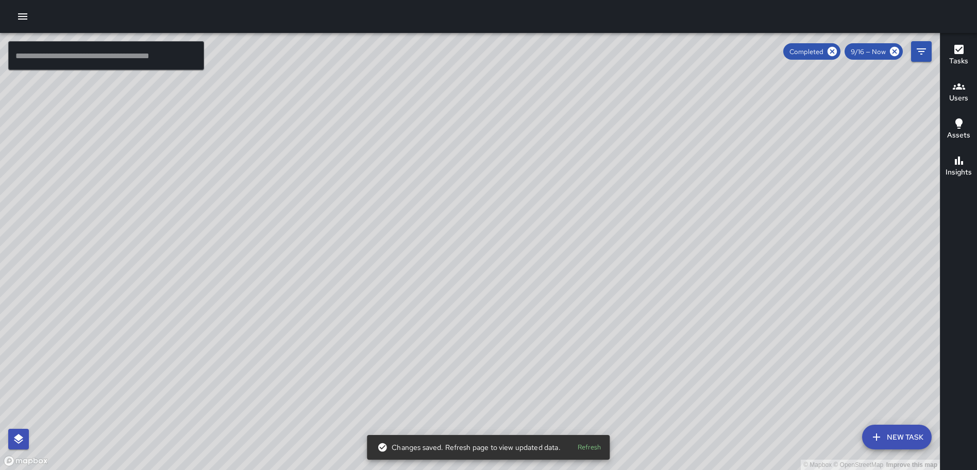
click at [588, 214] on div "© Mapbox © OpenStreetMap Improve this map [GEOGRAPHIC_DATA][PERSON_NAME] [STREE…" at bounding box center [470, 251] width 940 height 437
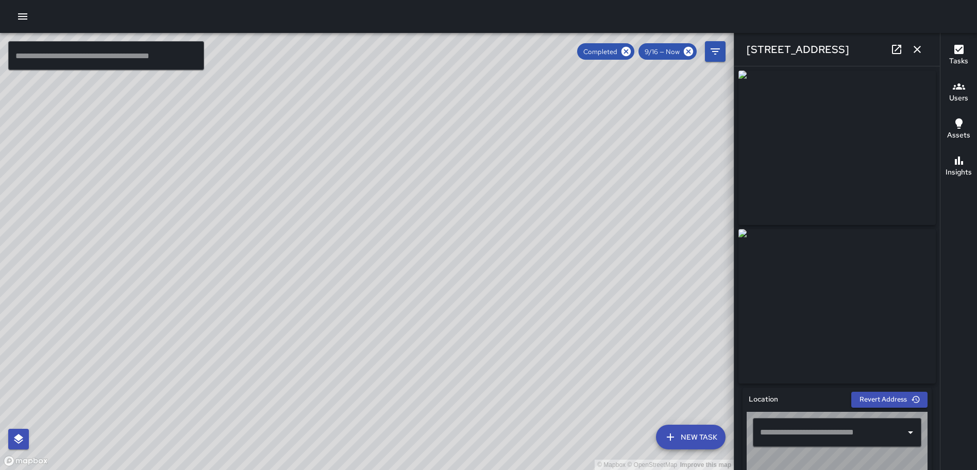
type input "**********"
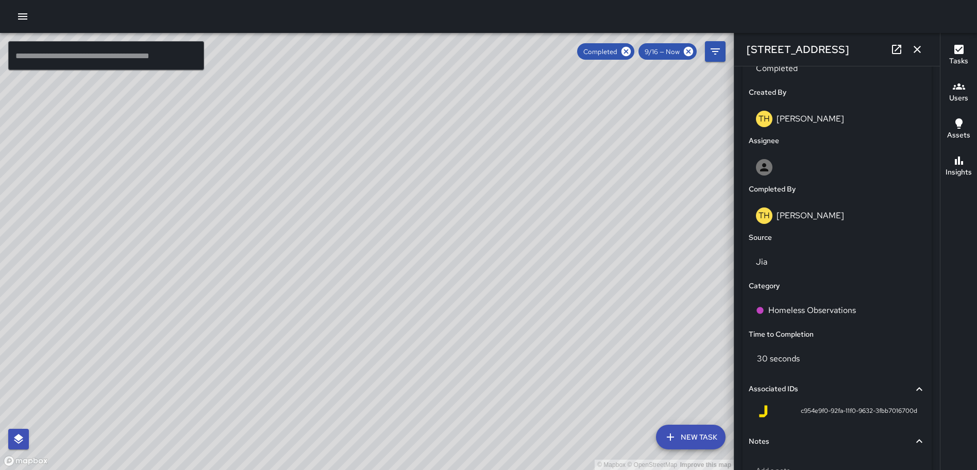
scroll to position [595, 0]
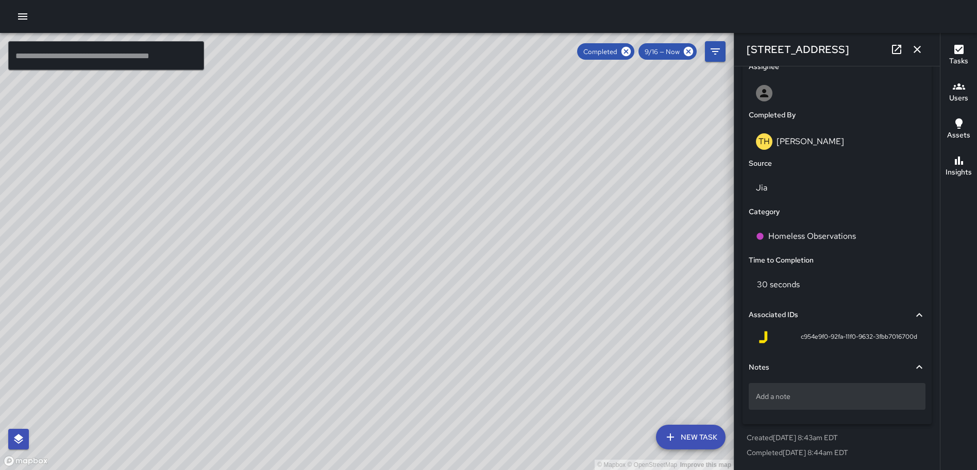
click at [777, 398] on p "Add a note" at bounding box center [837, 397] width 162 height 10
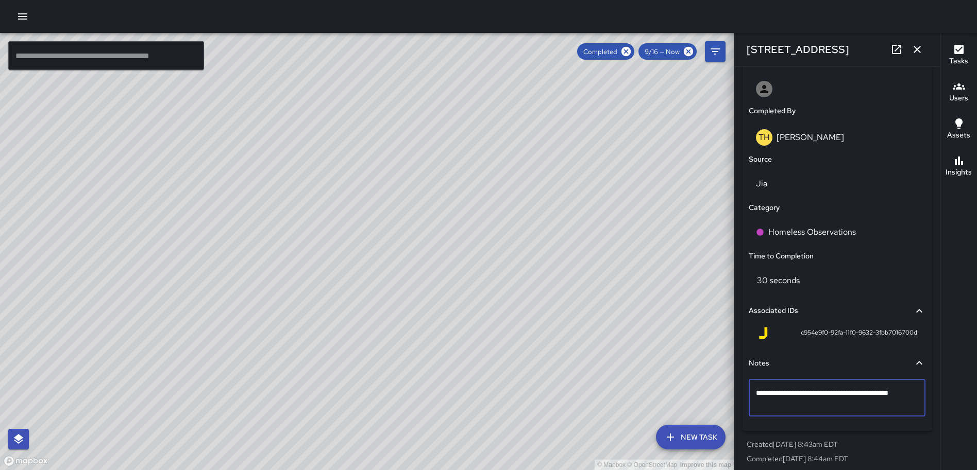
type textarea "**********"
click at [922, 53] on icon "button" at bounding box center [917, 49] width 12 height 12
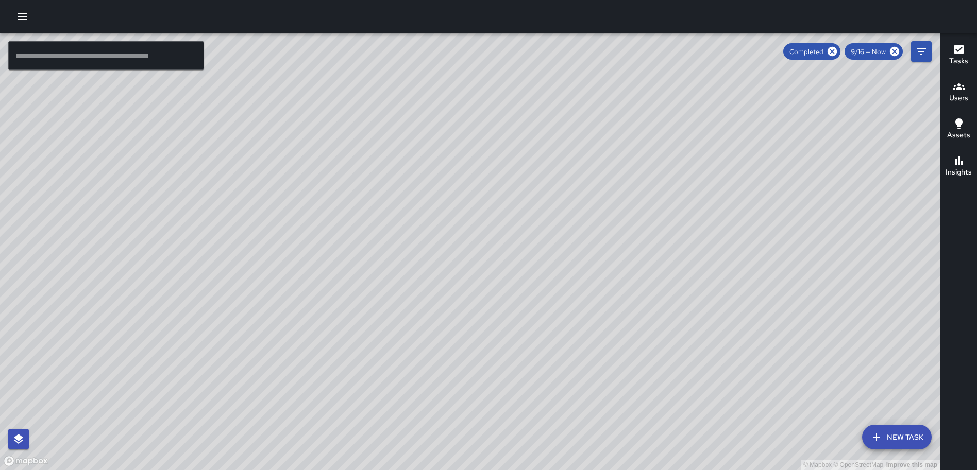
drag, startPoint x: 313, startPoint y: 221, endPoint x: 340, endPoint y: 419, distance: 200.3
click at [341, 423] on div "© Mapbox © OpenStreetMap Improve this map" at bounding box center [470, 251] width 940 height 437
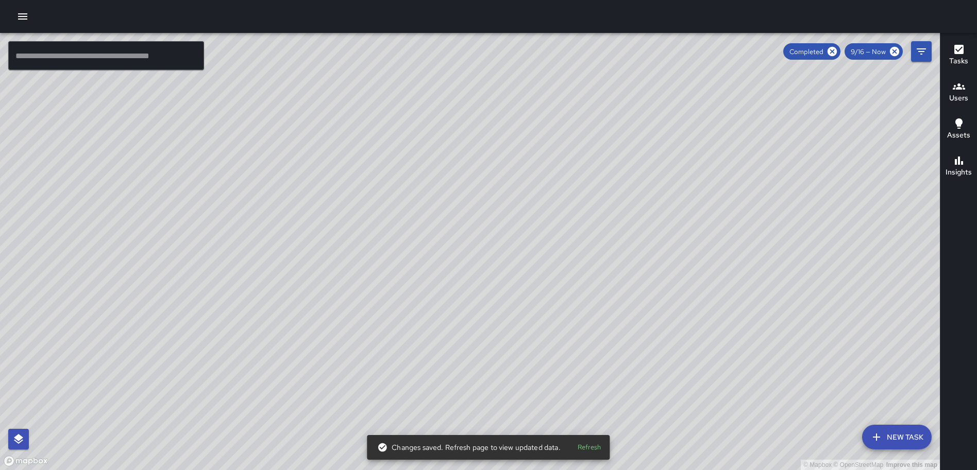
drag, startPoint x: 325, startPoint y: 199, endPoint x: 322, endPoint y: 375, distance: 175.7
click at [324, 380] on div "© Mapbox © OpenStreetMap Improve this map" at bounding box center [470, 251] width 940 height 437
drag, startPoint x: 318, startPoint y: 271, endPoint x: 290, endPoint y: 344, distance: 78.5
click at [292, 355] on div "© Mapbox © OpenStreetMap Improve this map" at bounding box center [470, 251] width 940 height 437
click at [831, 54] on icon at bounding box center [832, 51] width 9 height 9
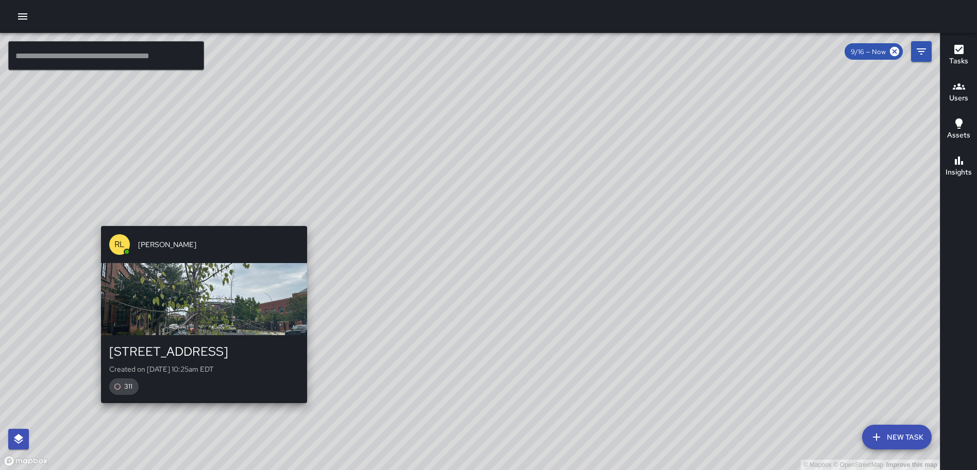
click at [199, 221] on div "© Mapbox © OpenStreetMap Improve this map [PERSON_NAME] [STREET_ADDRESS] Create…" at bounding box center [470, 251] width 940 height 437
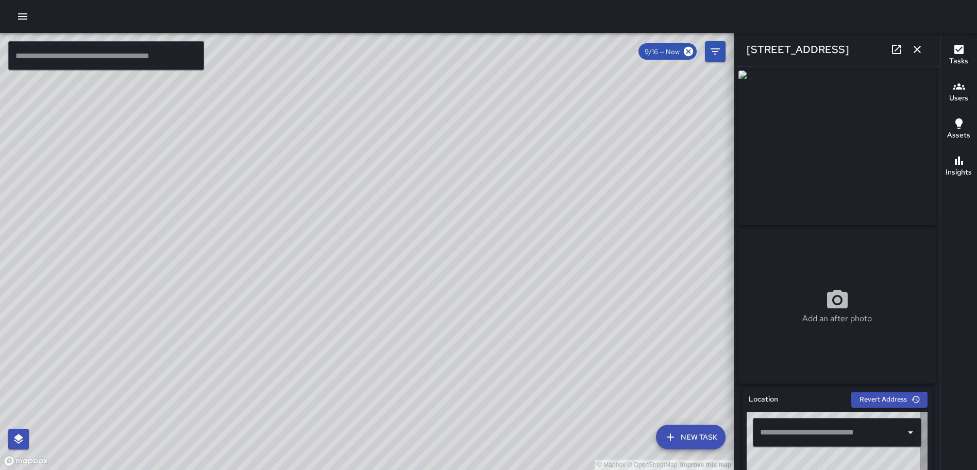
type input "**********"
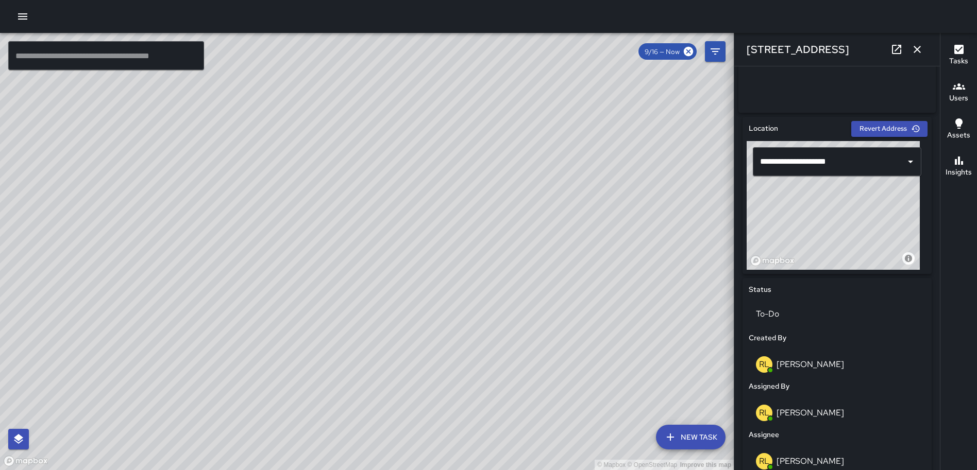
scroll to position [532, 0]
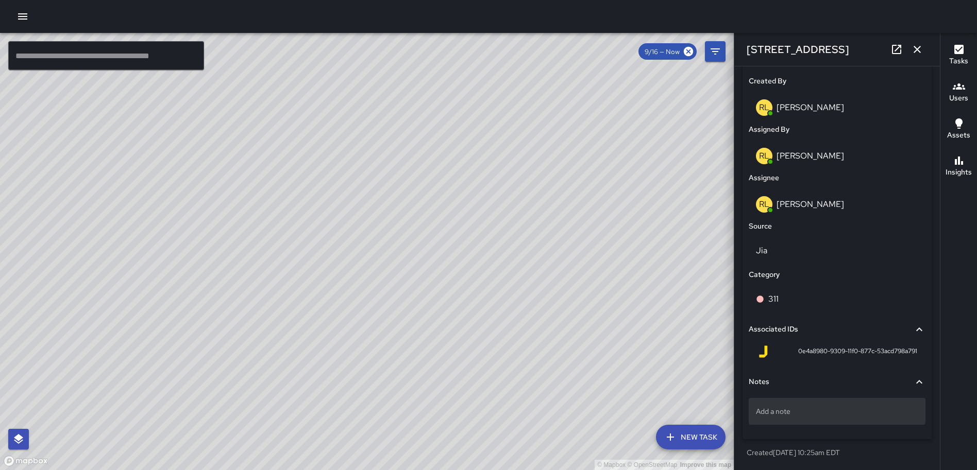
click at [804, 403] on div "Add a note" at bounding box center [837, 411] width 177 height 27
type textarea "**********"
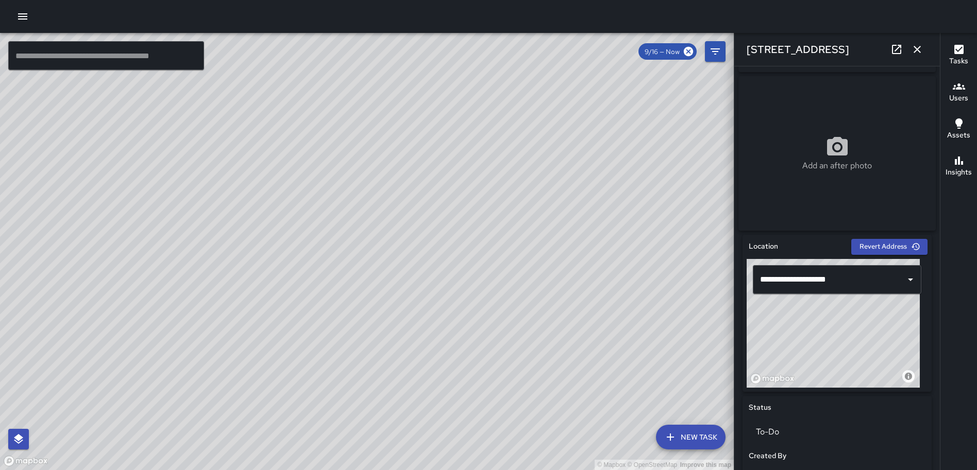
scroll to position [145, 0]
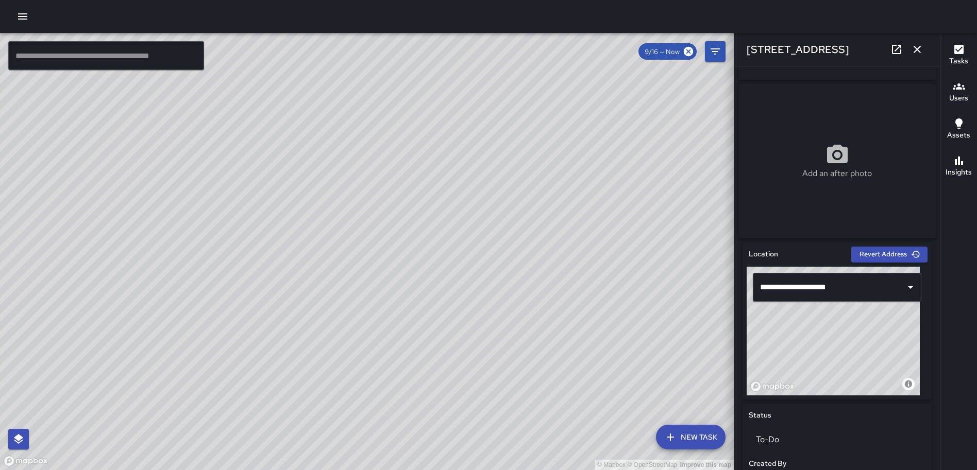
drag, startPoint x: 823, startPoint y: 351, endPoint x: 830, endPoint y: 356, distance: 7.7
click at [830, 356] on div "© Mapbox © OpenStreetMap Improve this map" at bounding box center [833, 331] width 173 height 129
drag, startPoint x: 826, startPoint y: 356, endPoint x: 811, endPoint y: 344, distance: 18.8
click at [811, 344] on div "© Mapbox © OpenStreetMap Improve this map" at bounding box center [833, 331] width 173 height 129
drag, startPoint x: 837, startPoint y: 348, endPoint x: 836, endPoint y: 382, distance: 33.5
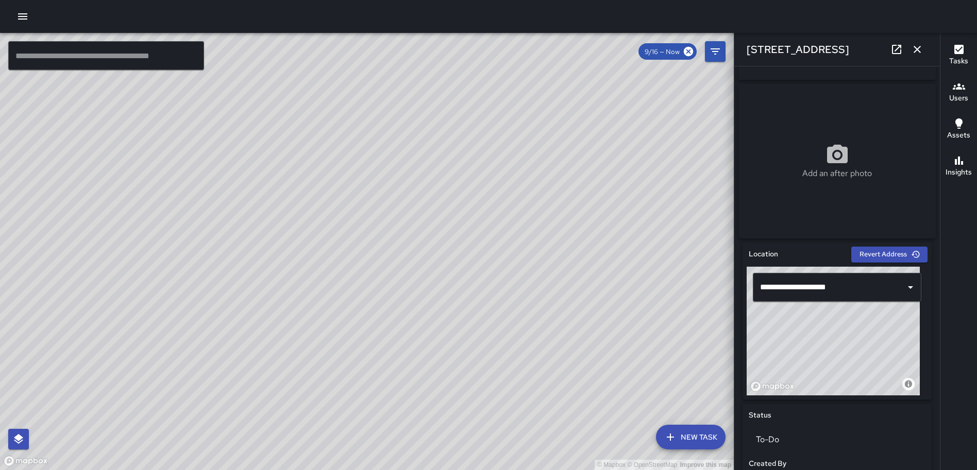
click at [836, 382] on div "© Mapbox © OpenStreetMap Improve this map" at bounding box center [833, 331] width 173 height 129
type input "**********"
click at [916, 44] on icon "button" at bounding box center [917, 49] width 12 height 12
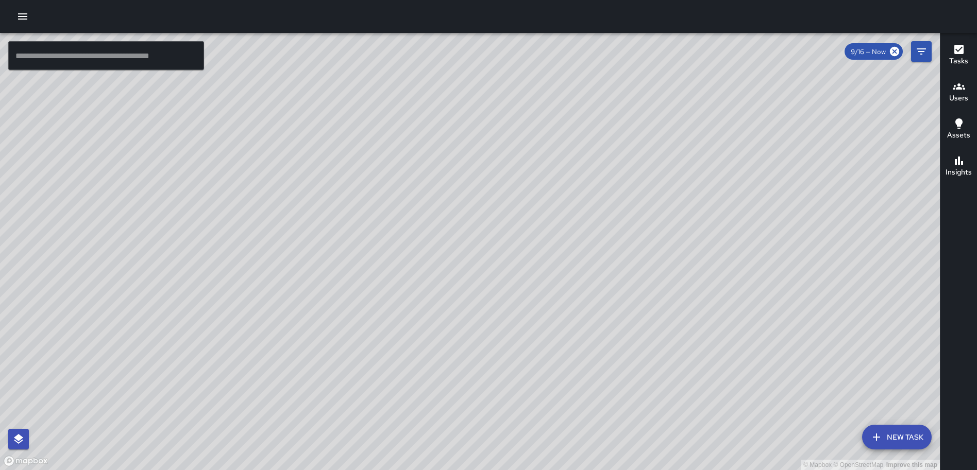
click at [480, 234] on div "© Mapbox © OpenStreetMap Improve this map" at bounding box center [470, 251] width 940 height 437
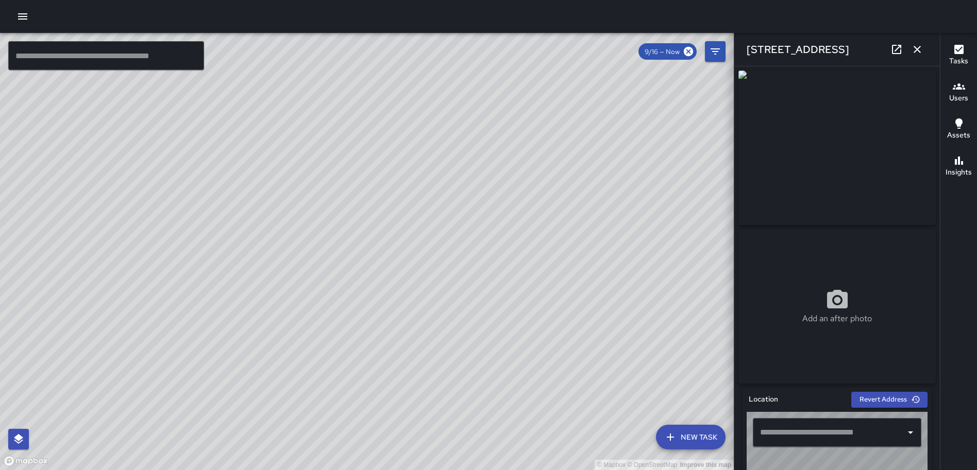
type input "**********"
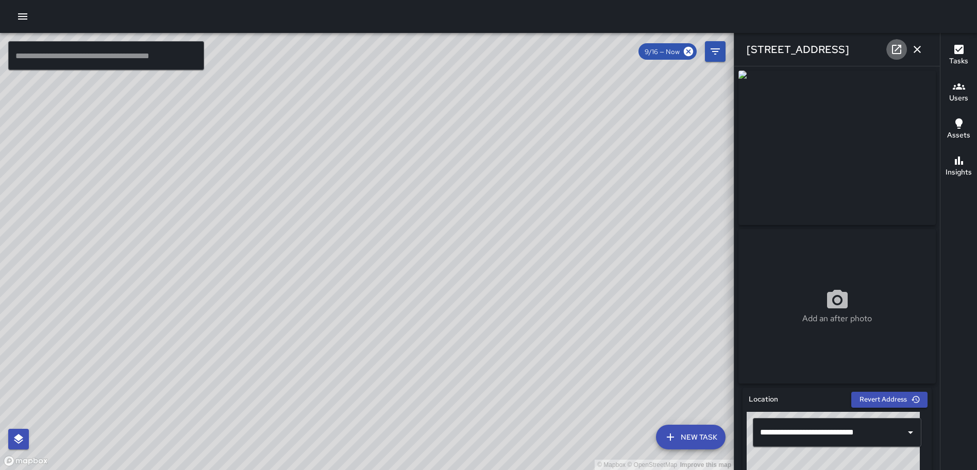
click at [892, 46] on icon at bounding box center [896, 49] width 9 height 9
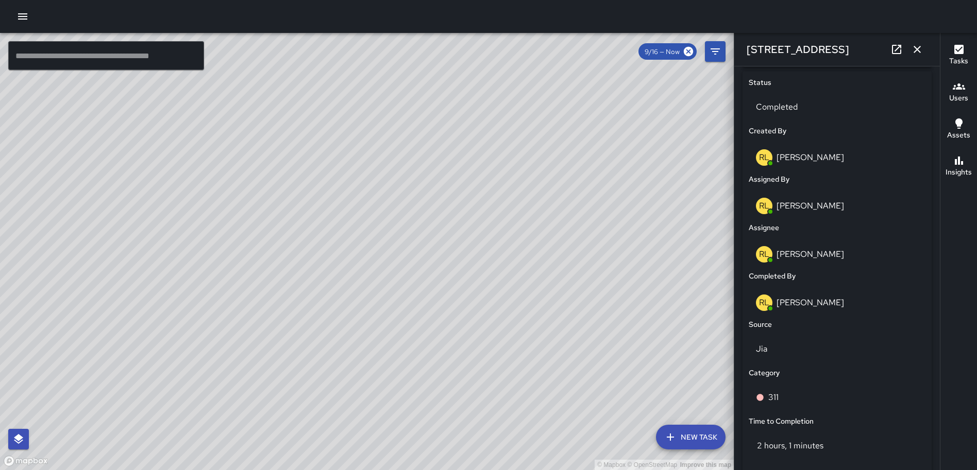
scroll to position [643, 0]
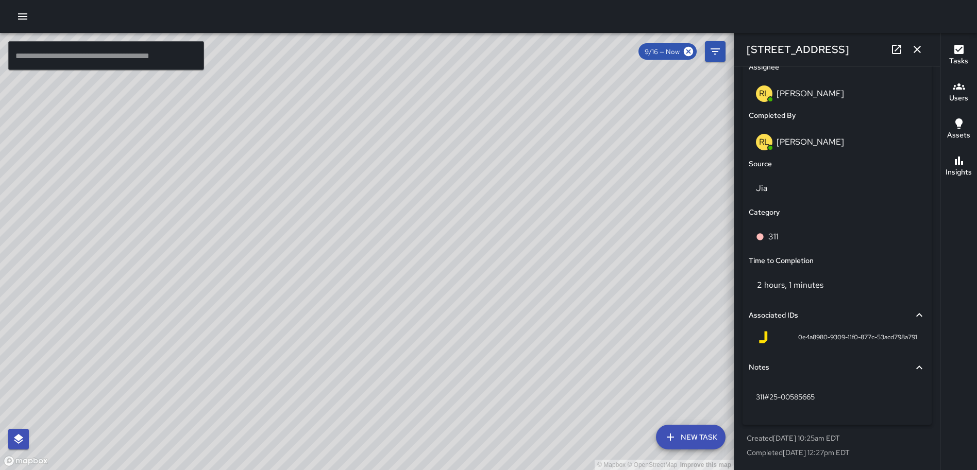
click at [913, 47] on icon "button" at bounding box center [917, 49] width 12 height 12
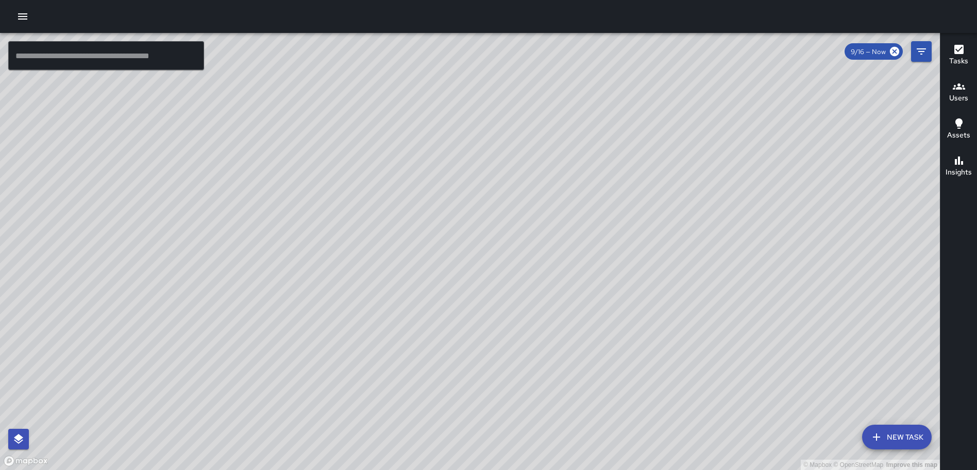
drag, startPoint x: 457, startPoint y: 263, endPoint x: 466, endPoint y: 143, distance: 119.9
click at [468, 142] on div "© Mapbox © OpenStreetMap Improve this map" at bounding box center [470, 251] width 940 height 437
click at [396, 315] on div "© Mapbox © OpenStreetMap Improve this map [PERSON_NAME][GEOGRAPHIC_DATA][STREET…" at bounding box center [470, 251] width 940 height 437
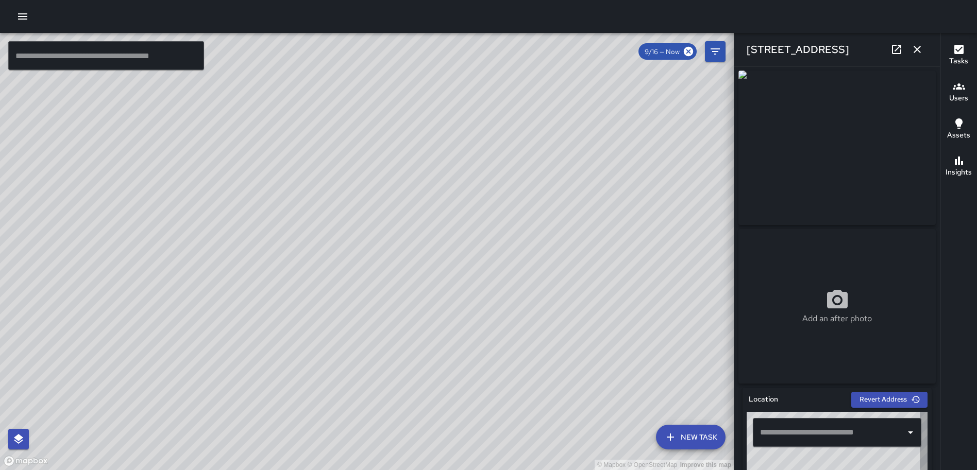
type input "**********"
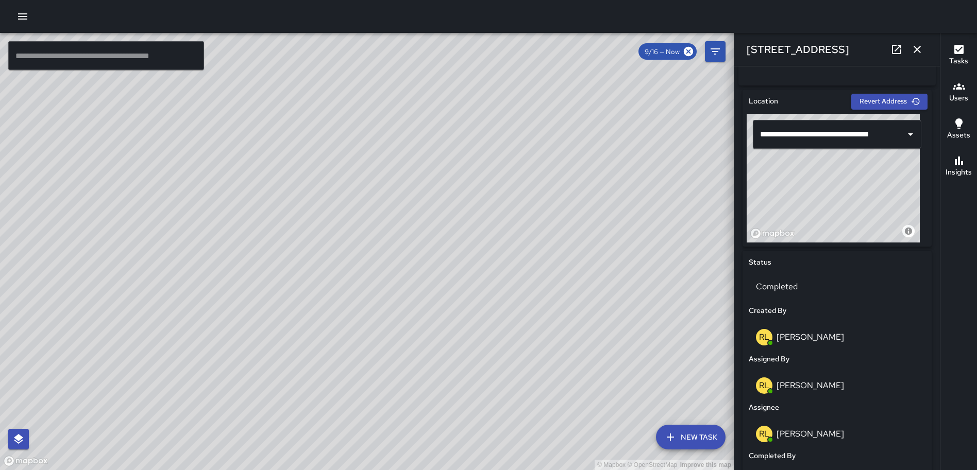
scroll to position [290, 0]
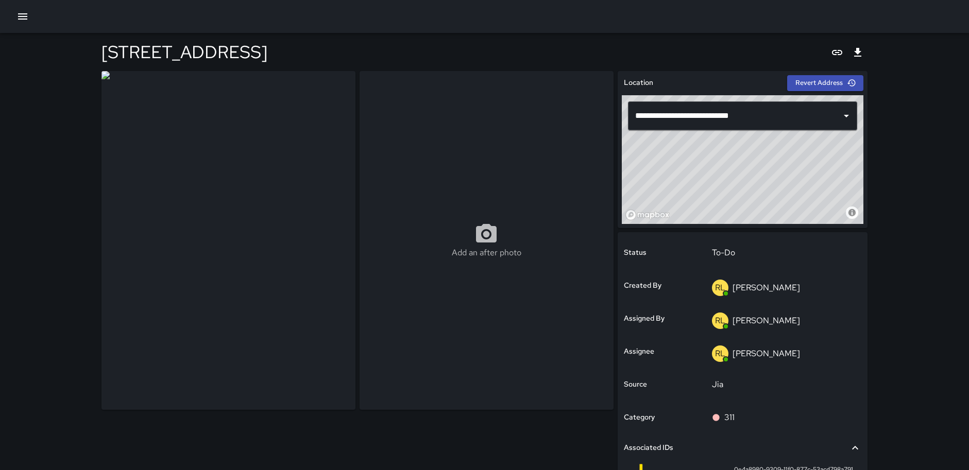
scroll to position [114, 0]
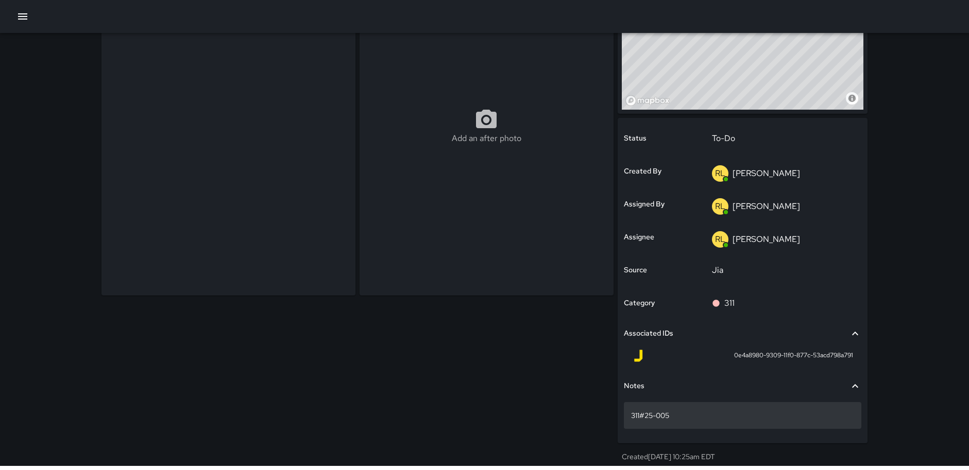
click at [735, 419] on p "311#25-005" at bounding box center [742, 416] width 223 height 10
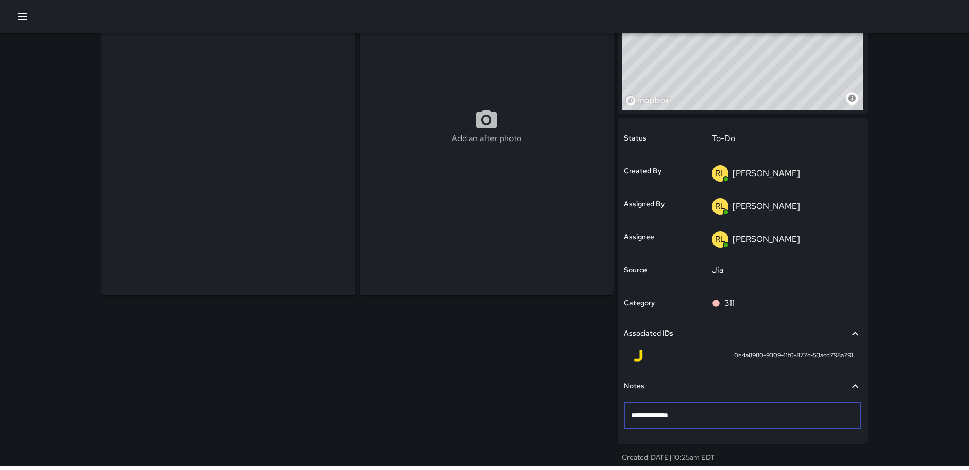
type textarea "**********"
click at [750, 145] on div "To-Do" at bounding box center [783, 138] width 157 height 29
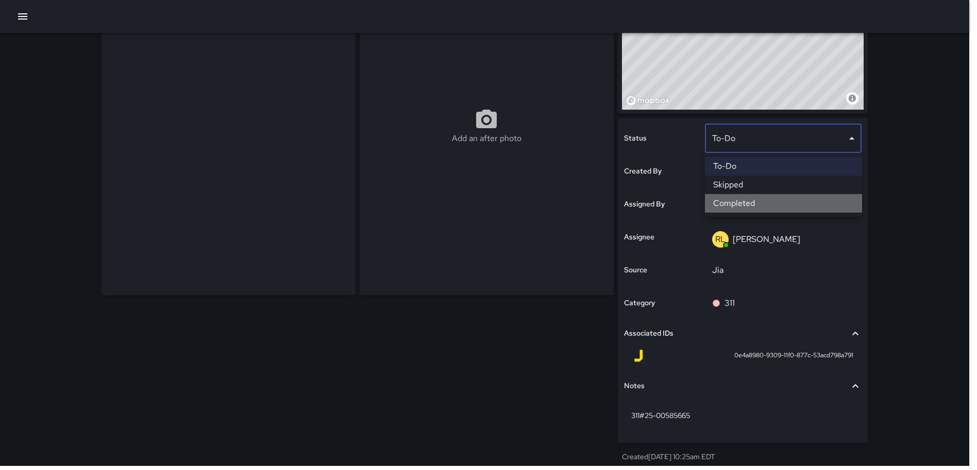
click at [762, 198] on li "Completed" at bounding box center [783, 203] width 157 height 19
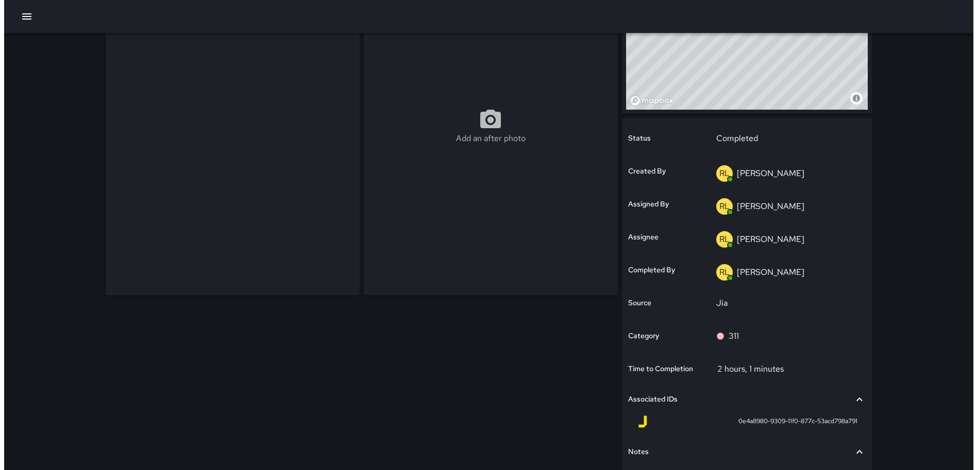
scroll to position [0, 0]
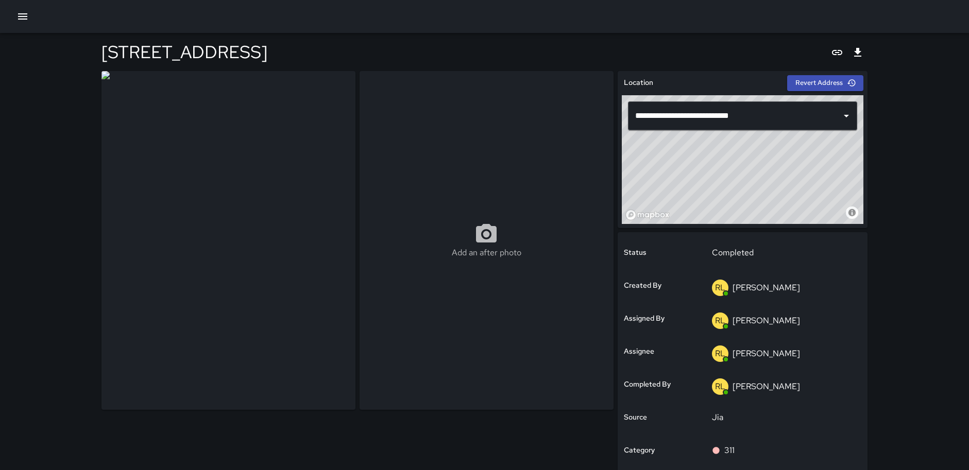
click at [24, 14] on icon "button" at bounding box center [22, 16] width 9 height 6
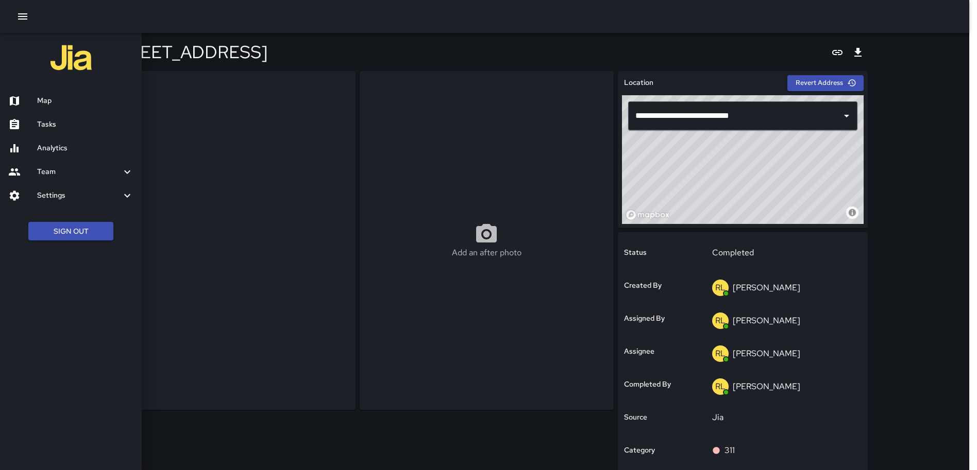
click at [51, 96] on h6 "Map" at bounding box center [85, 100] width 96 height 11
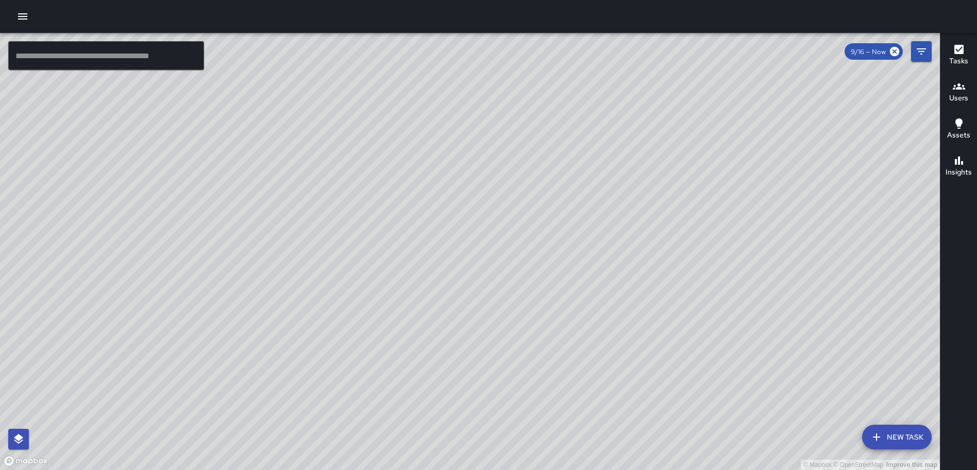
click at [425, 295] on div "© Mapbox © OpenStreetMap Improve this map [PERSON_NAME][GEOGRAPHIC_DATA][STREET…" at bounding box center [470, 251] width 940 height 437
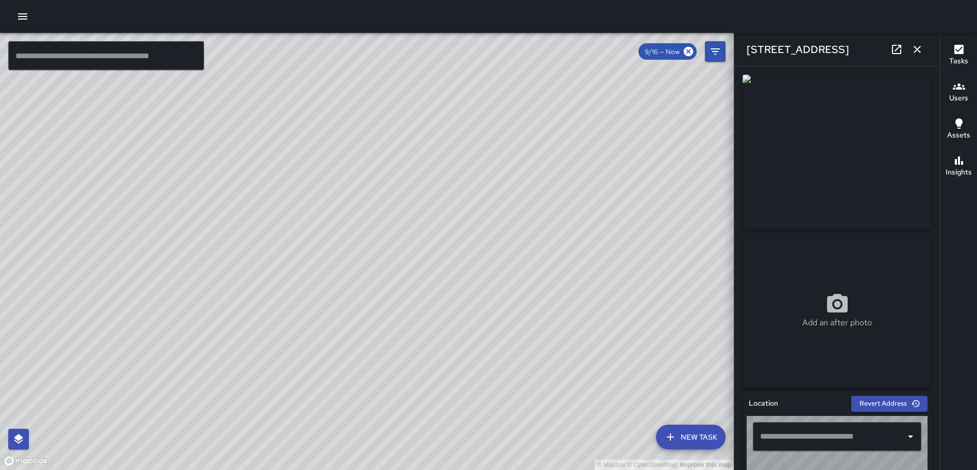
type input "**********"
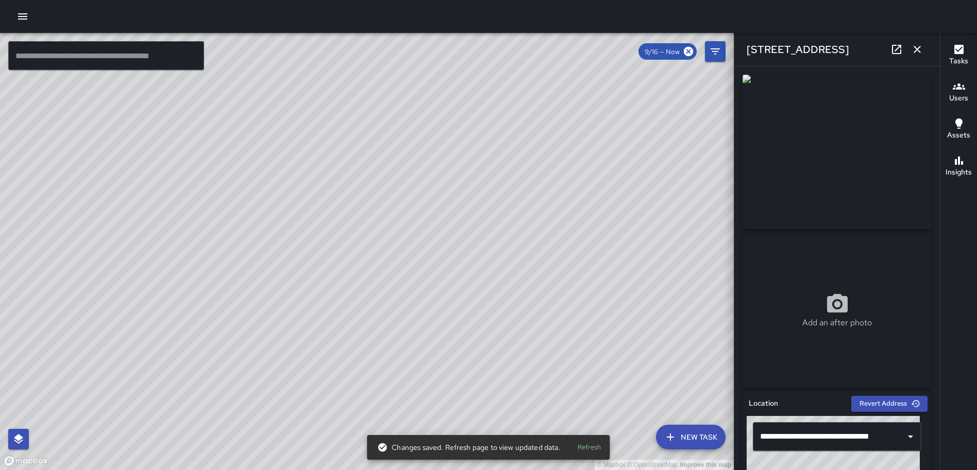
click at [900, 45] on icon at bounding box center [896, 49] width 9 height 9
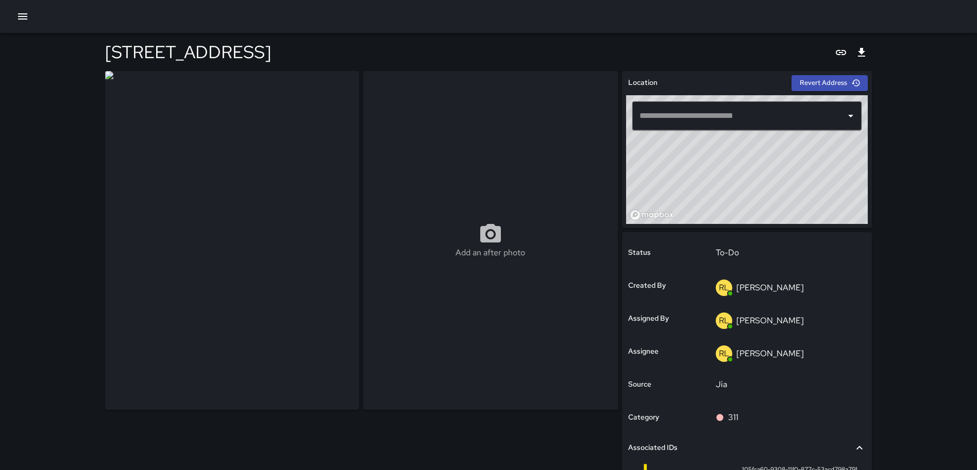
type input "**********"
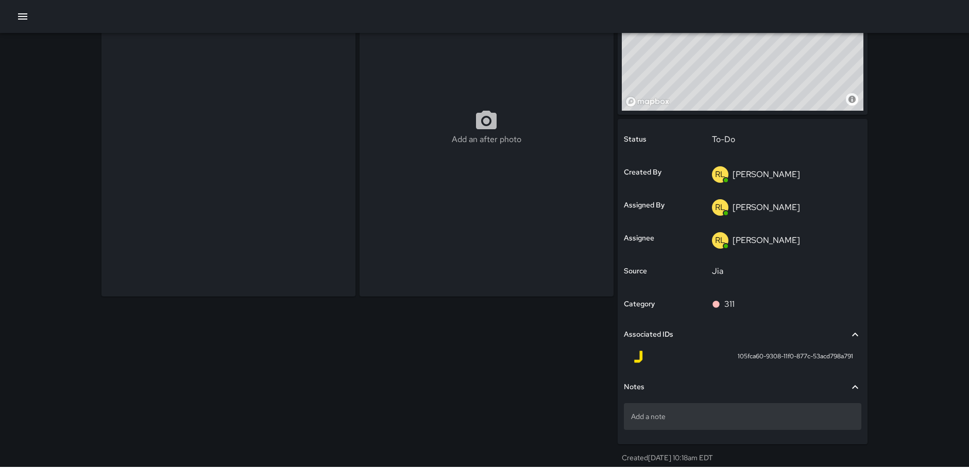
scroll to position [114, 0]
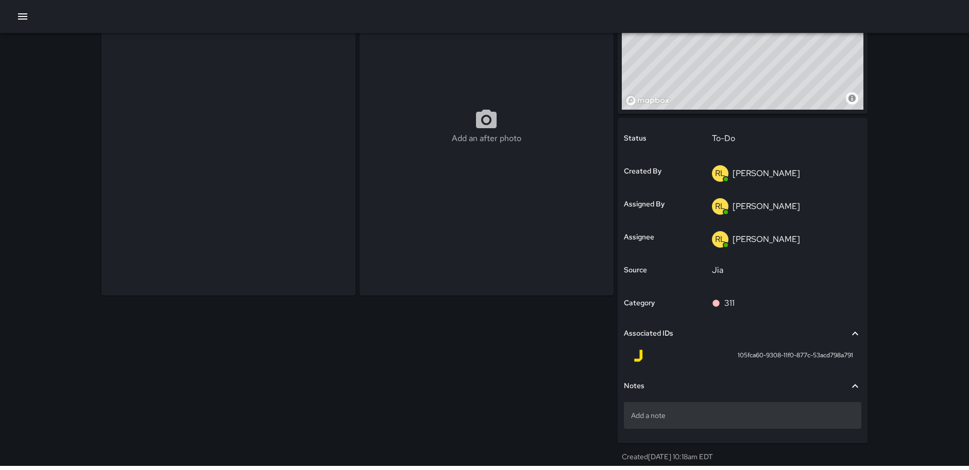
click at [682, 419] on p "Add a note" at bounding box center [742, 416] width 223 height 10
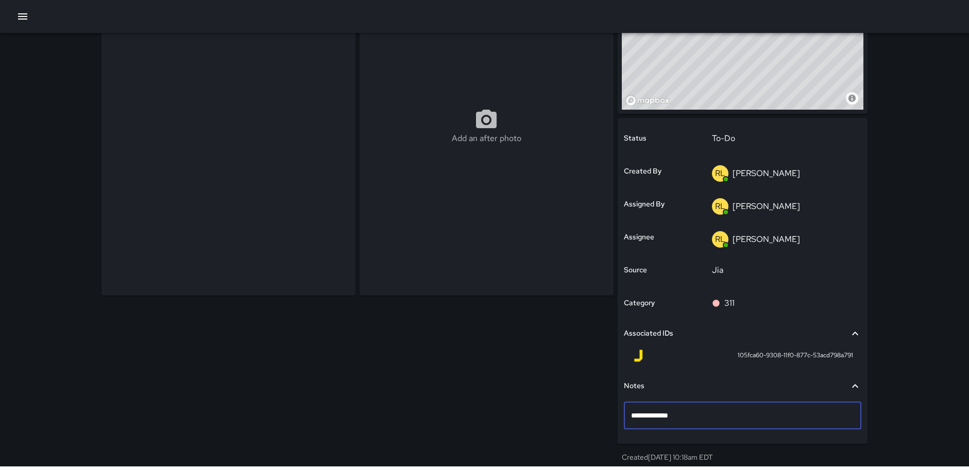
type textarea "**********"
click at [525, 385] on div "Add an after photo" at bounding box center [355, 212] width 517 height 518
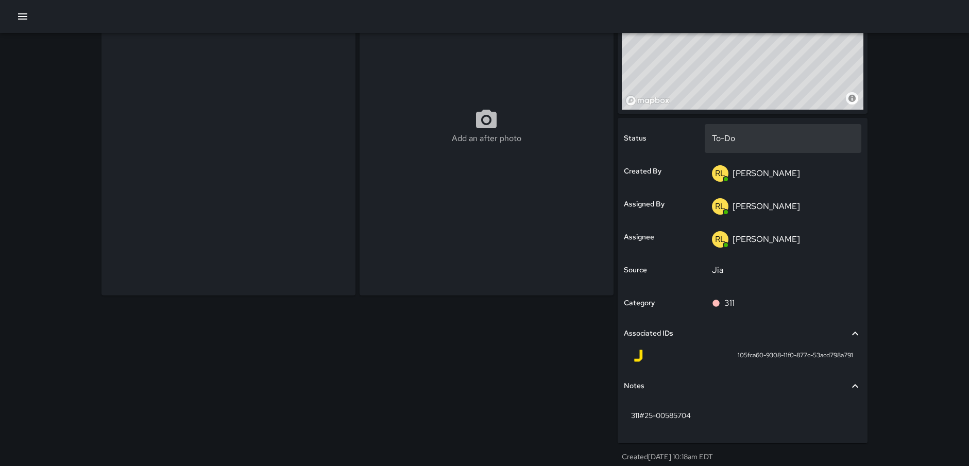
click at [729, 136] on p "To-Do" at bounding box center [783, 138] width 143 height 12
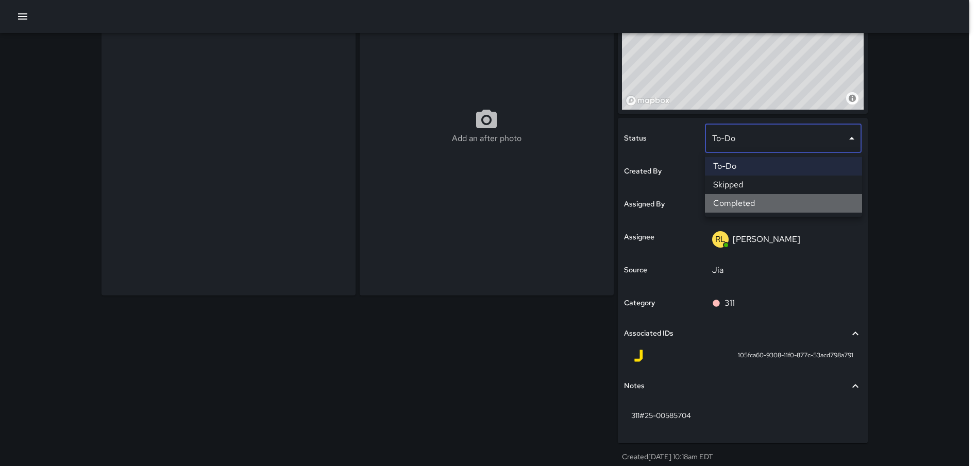
click at [743, 197] on li "Completed" at bounding box center [783, 203] width 157 height 19
